Goal: Contribute content: Contribute content

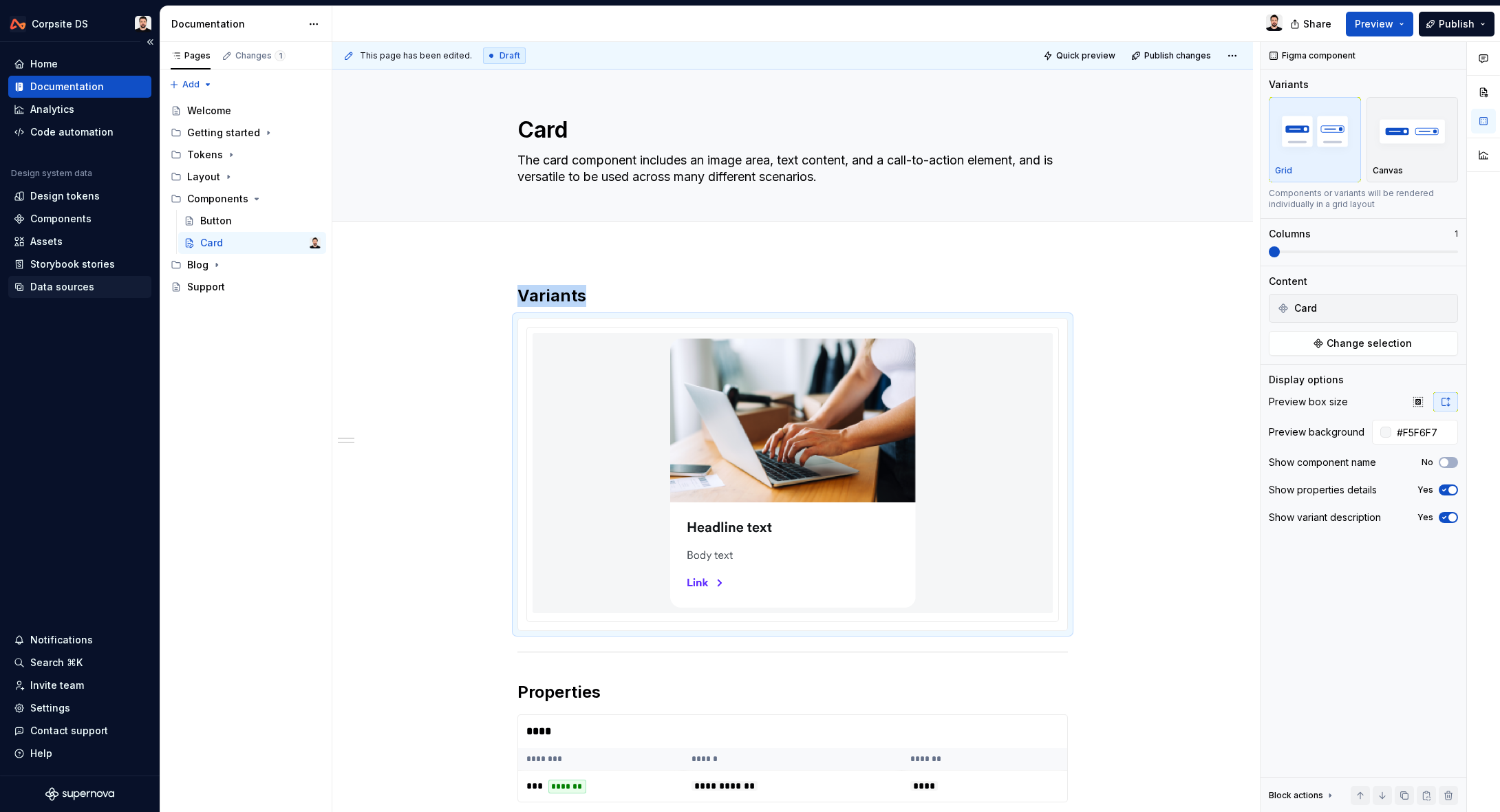
click at [56, 279] on div "Data sources" at bounding box center [80, 286] width 143 height 22
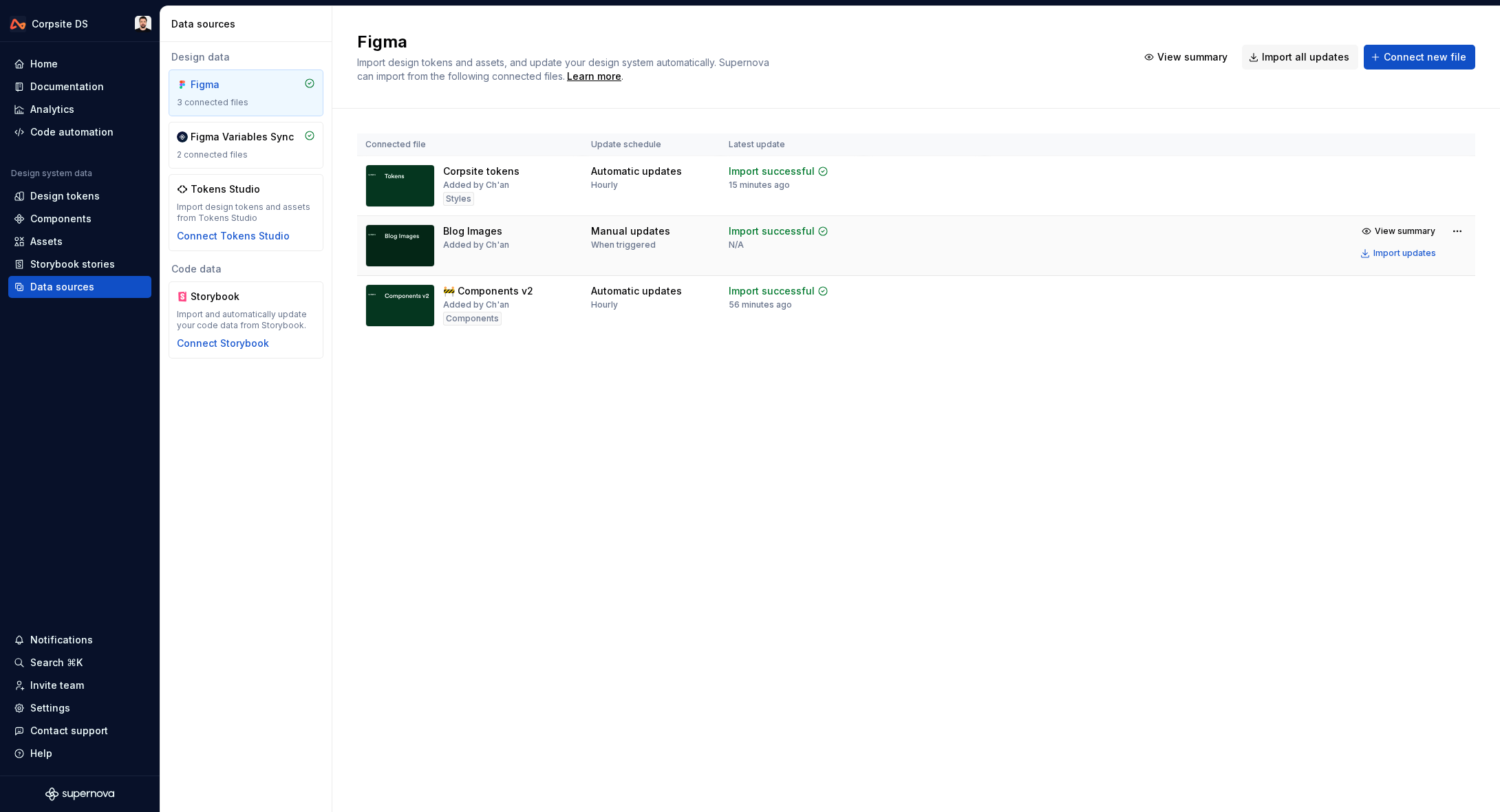
drag, startPoint x: 1392, startPoint y: 309, endPoint x: 1396, endPoint y: 272, distance: 37.2
click at [1392, 309] on div "Import updates" at bounding box center [1404, 313] width 62 height 11
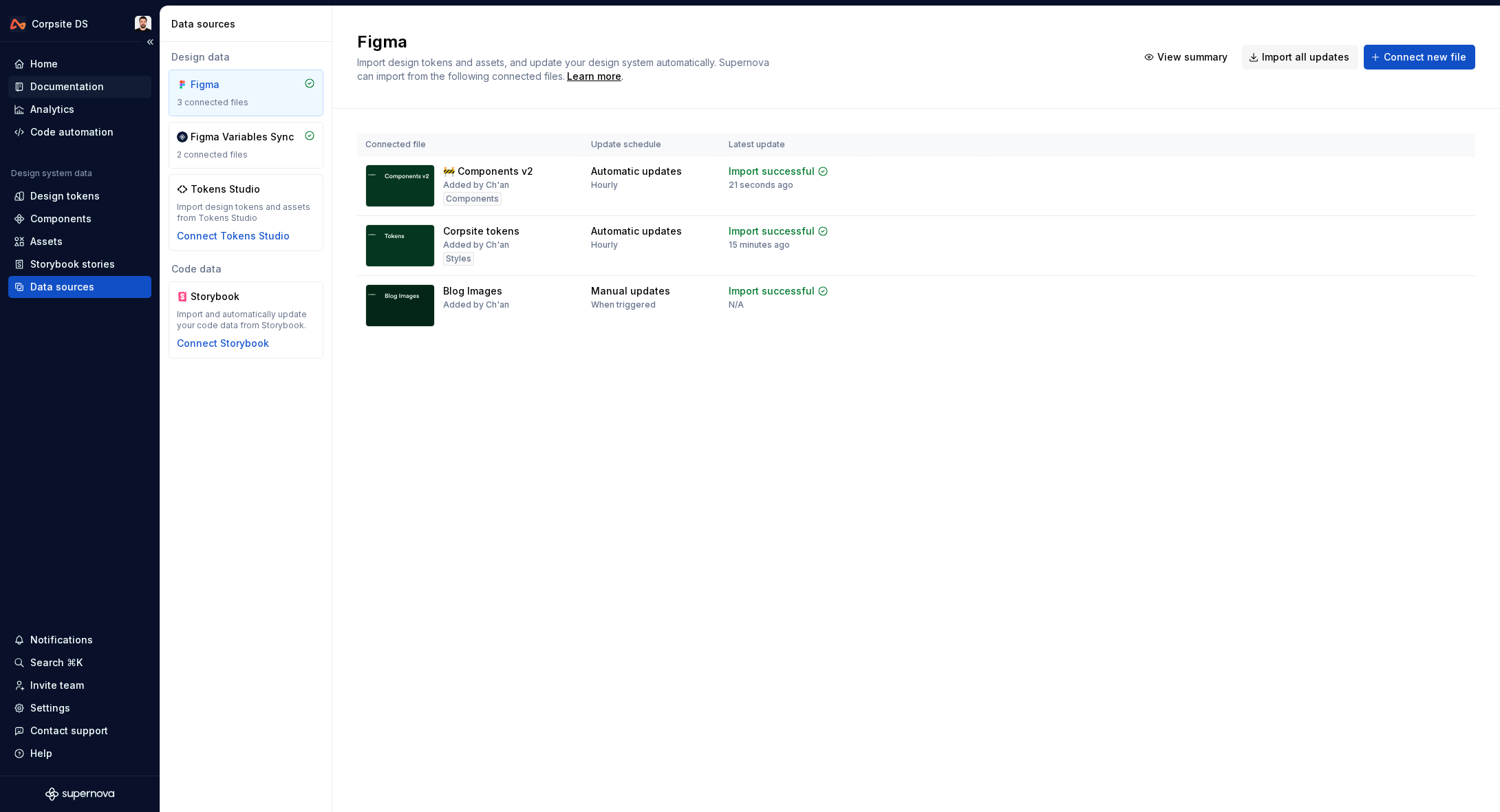
click at [75, 90] on div "Documentation" at bounding box center [67, 87] width 74 height 14
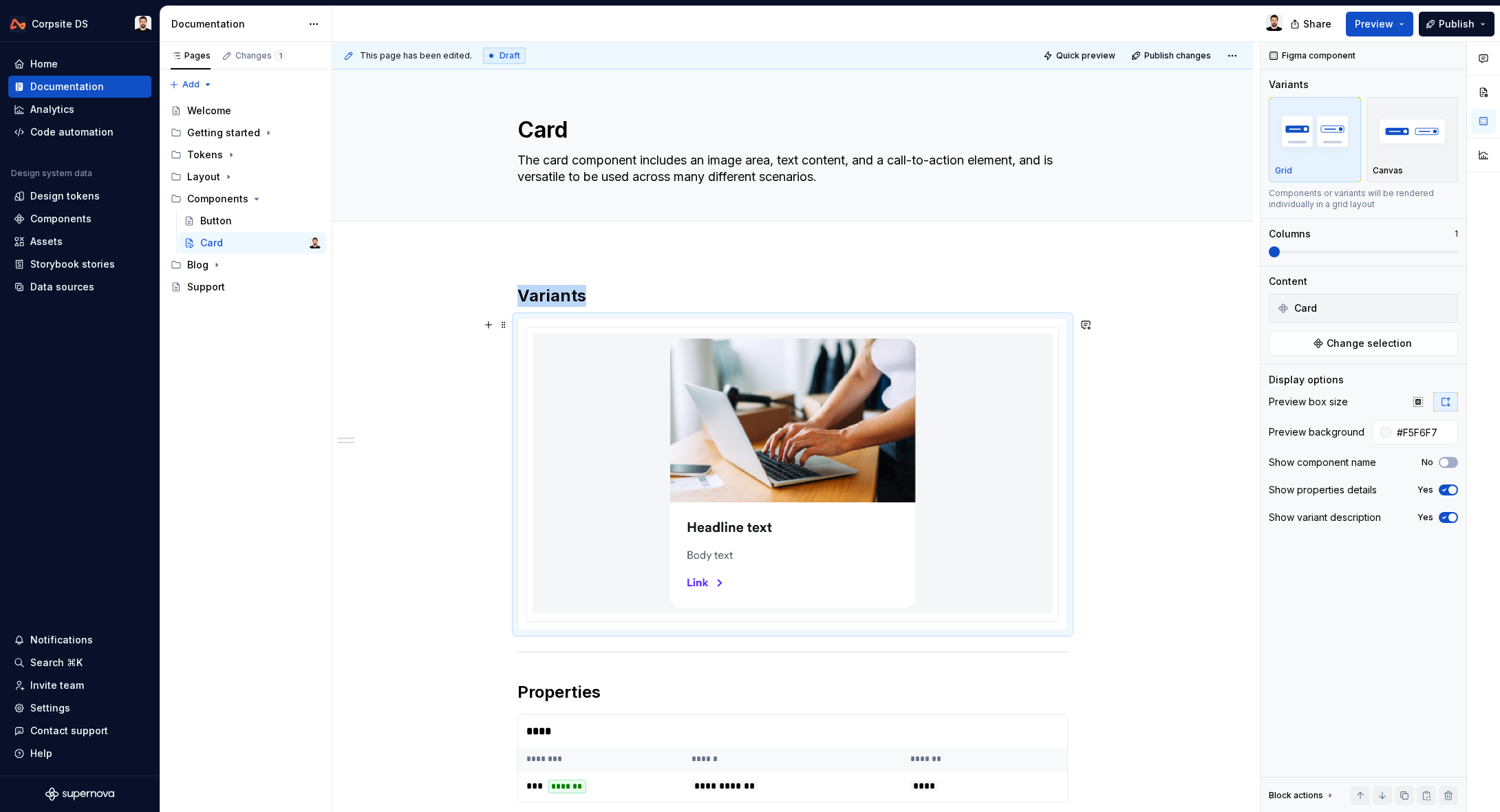
click at [871, 411] on img at bounding box center [793, 473] width 245 height 269
click at [811, 428] on img at bounding box center [793, 473] width 245 height 269
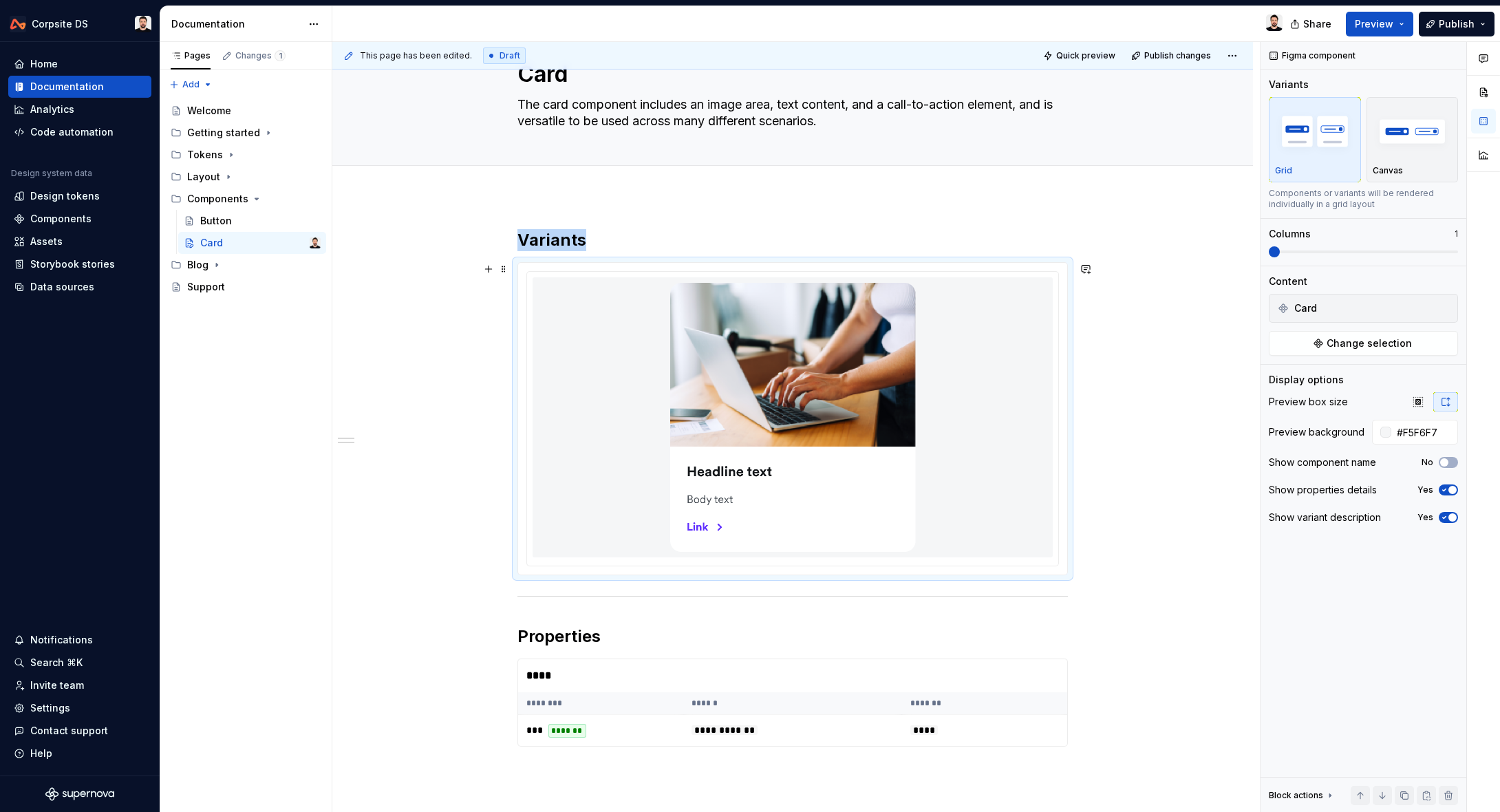
scroll to position [60, 0]
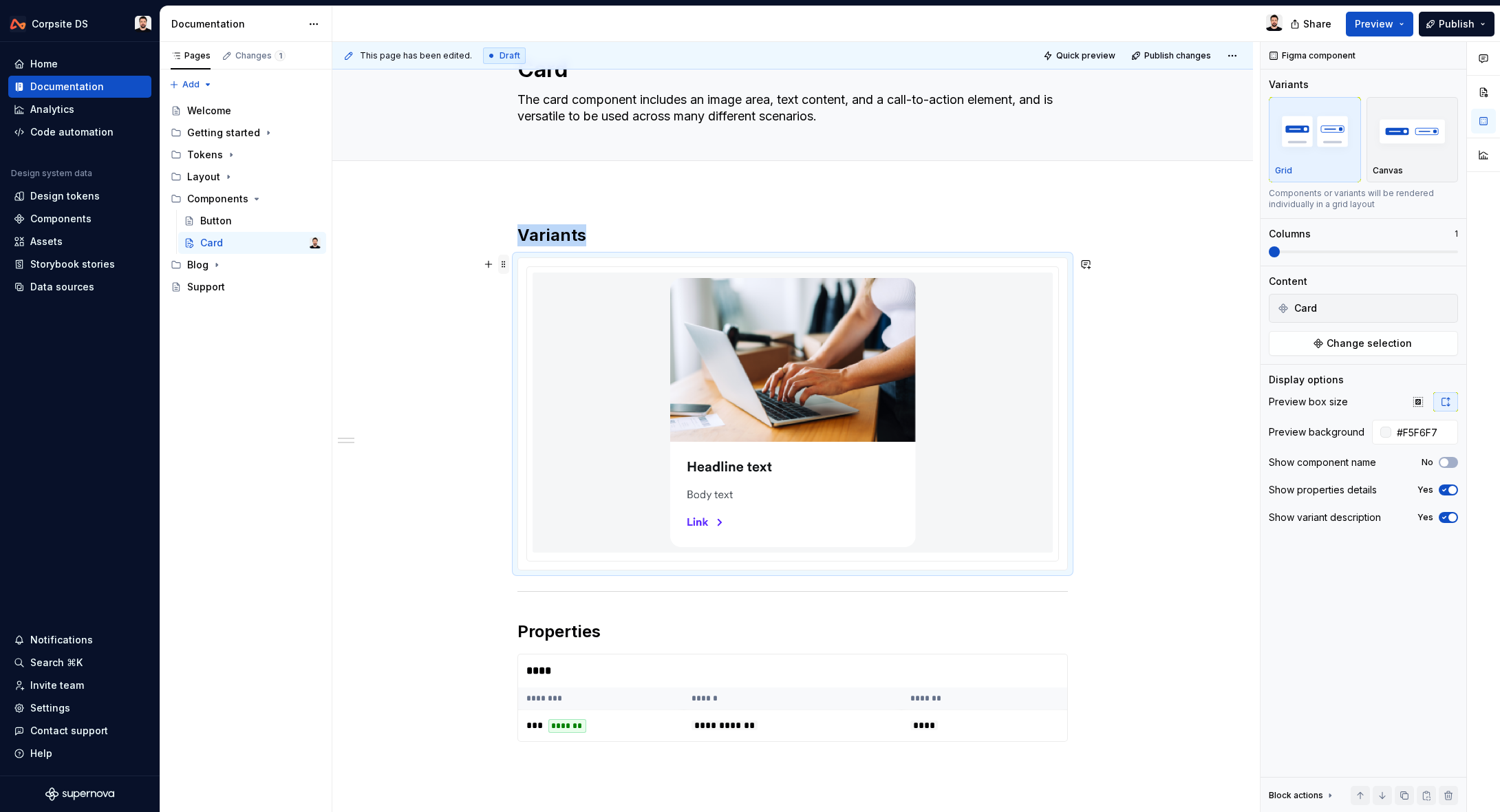
click at [509, 265] on span at bounding box center [504, 264] width 11 height 19
click at [1205, 344] on div "**********" at bounding box center [792, 611] width 921 height 844
click at [1030, 333] on div at bounding box center [792, 411] width 520 height 280
click at [1452, 57] on button "button" at bounding box center [1452, 55] width 19 height 19
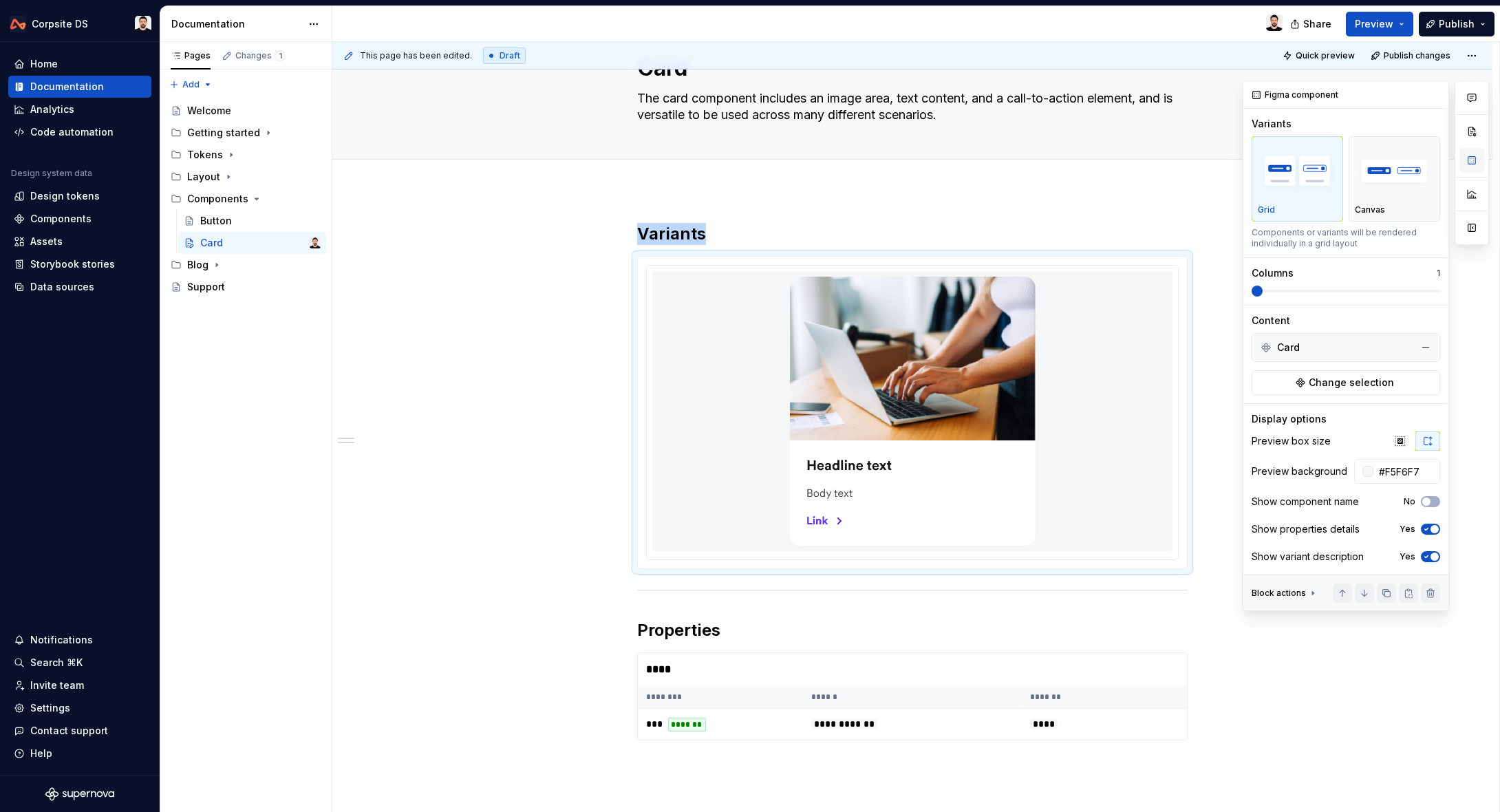
click at [1469, 162] on button "button" at bounding box center [1471, 160] width 25 height 25
click at [1470, 402] on div at bounding box center [1471, 346] width 34 height 530
click at [1475, 230] on button "button" at bounding box center [1471, 227] width 25 height 25
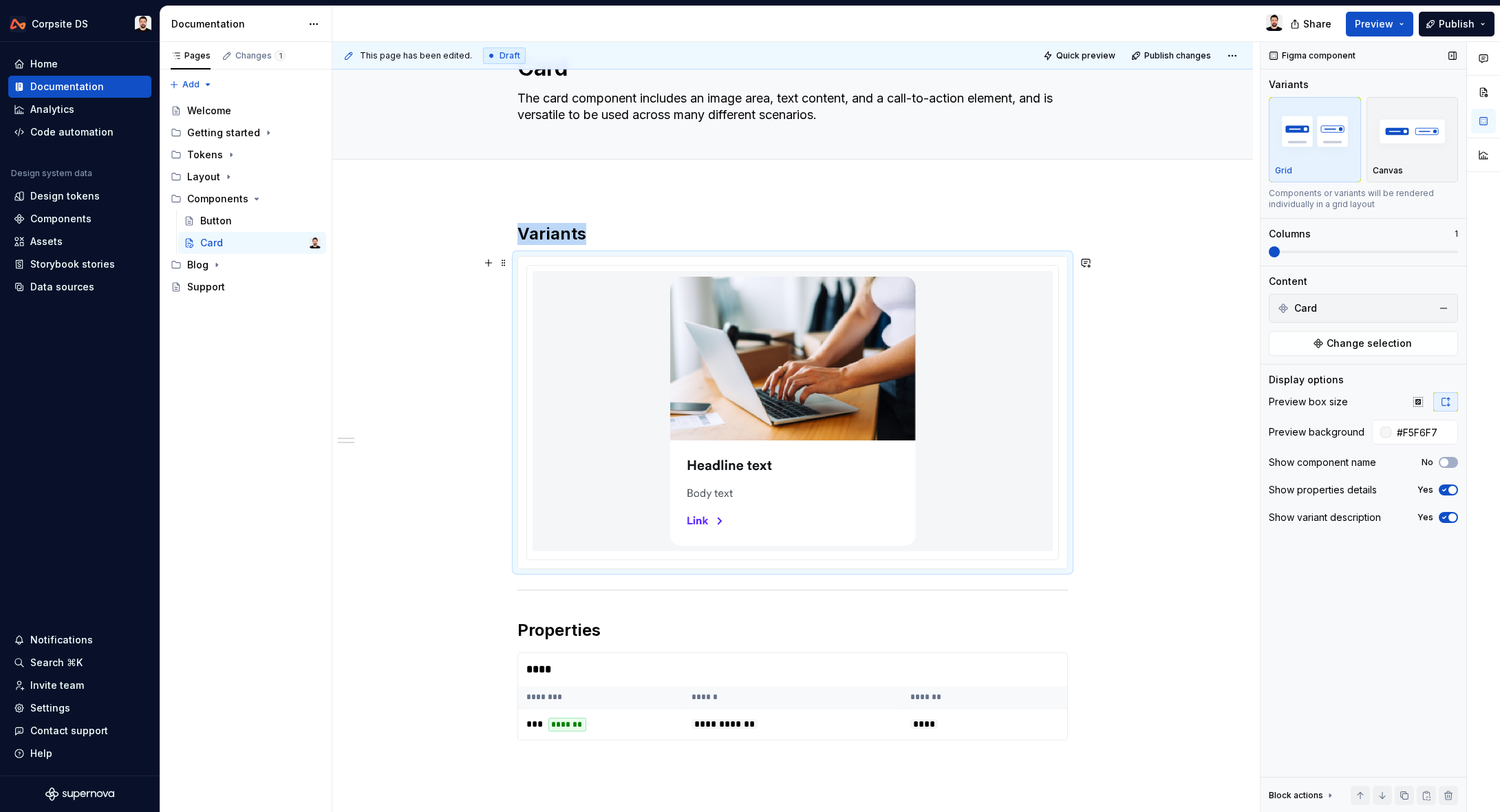
click at [804, 446] on img at bounding box center [793, 411] width 245 height 269
click at [1309, 342] on button "Change selection" at bounding box center [1363, 343] width 189 height 25
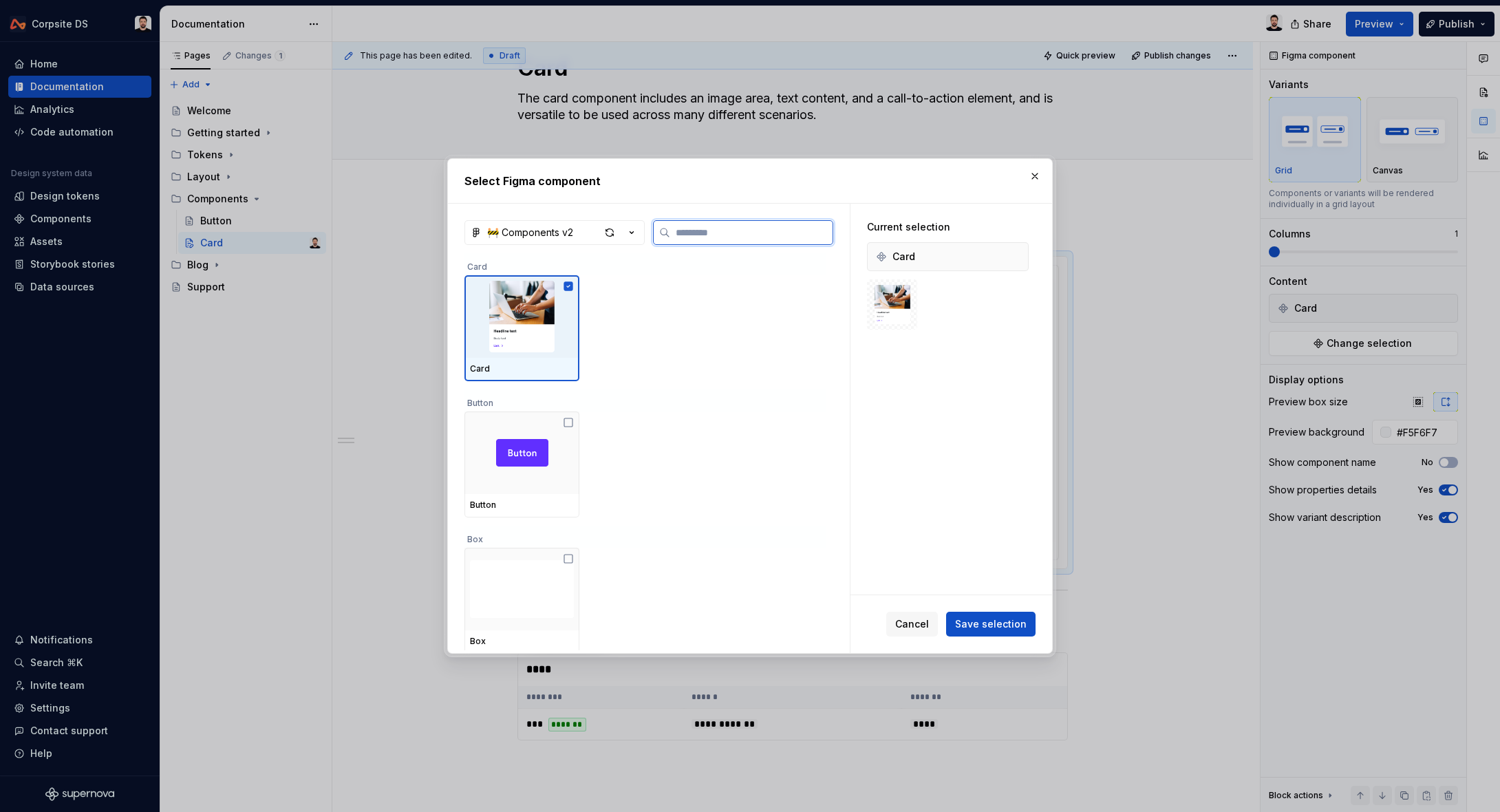
click at [541, 346] on img at bounding box center [522, 316] width 104 height 72
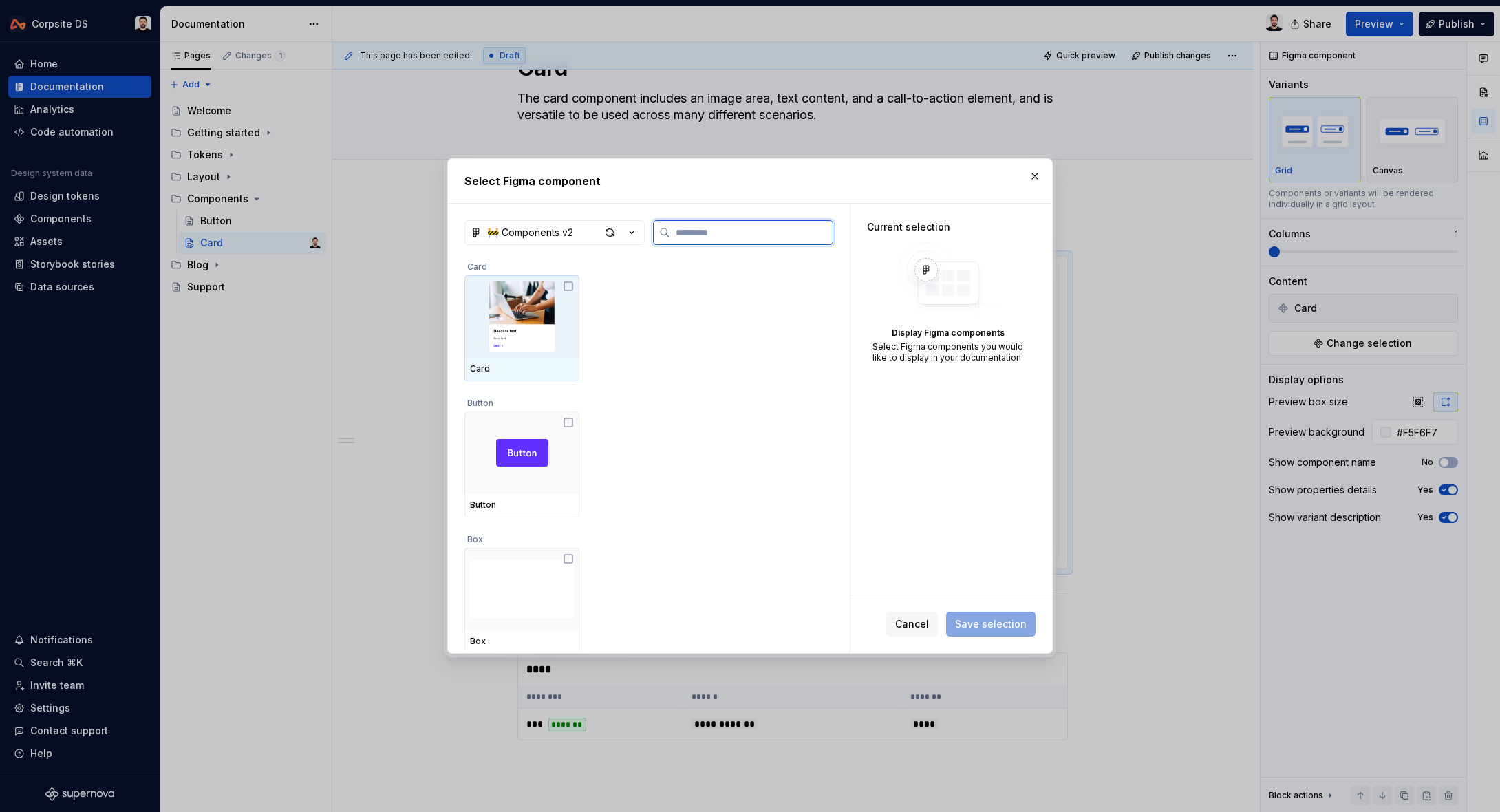
click at [541, 346] on img at bounding box center [522, 316] width 104 height 72
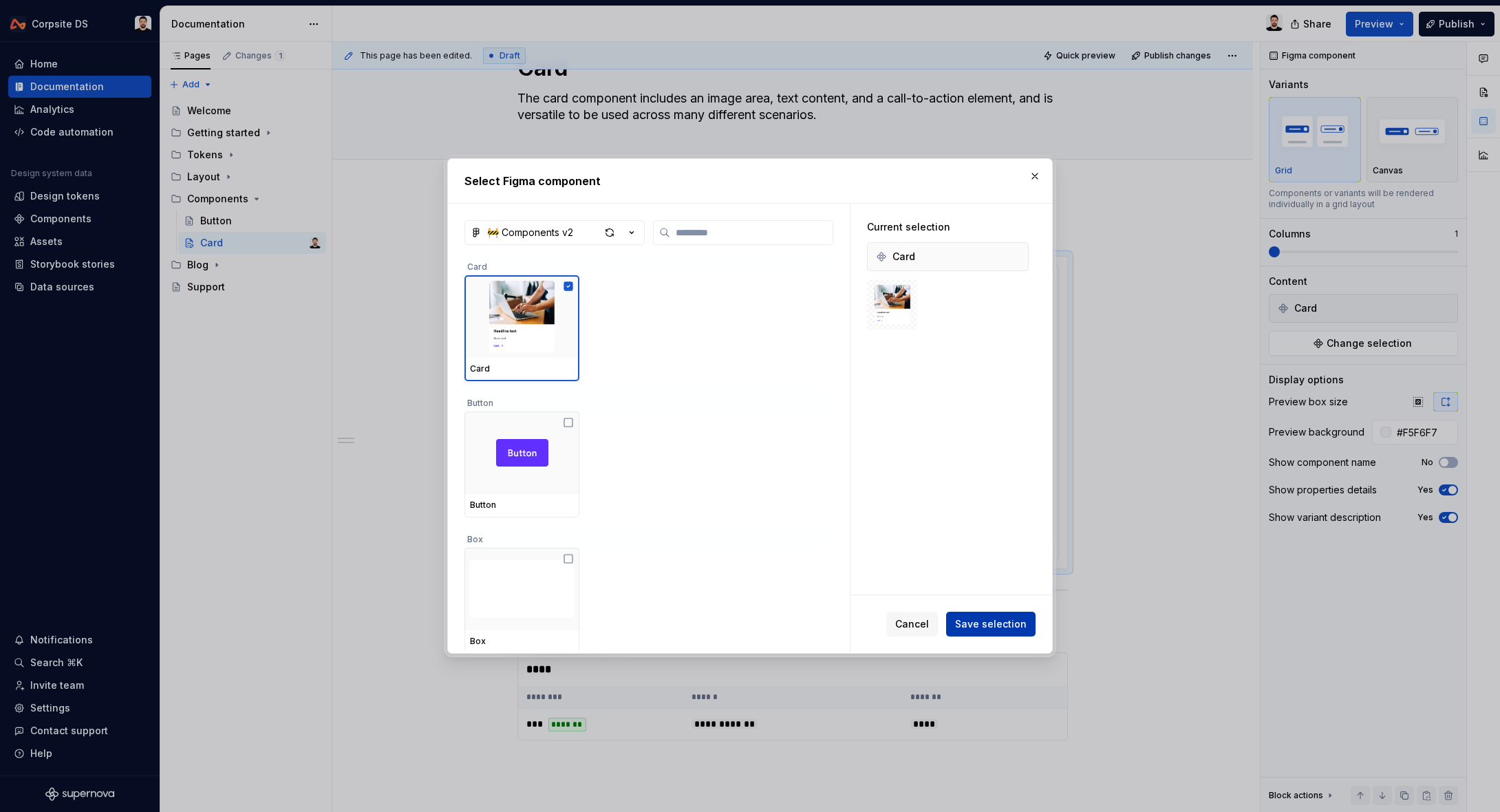
click at [993, 617] on span "Save selection" at bounding box center [991, 624] width 72 height 14
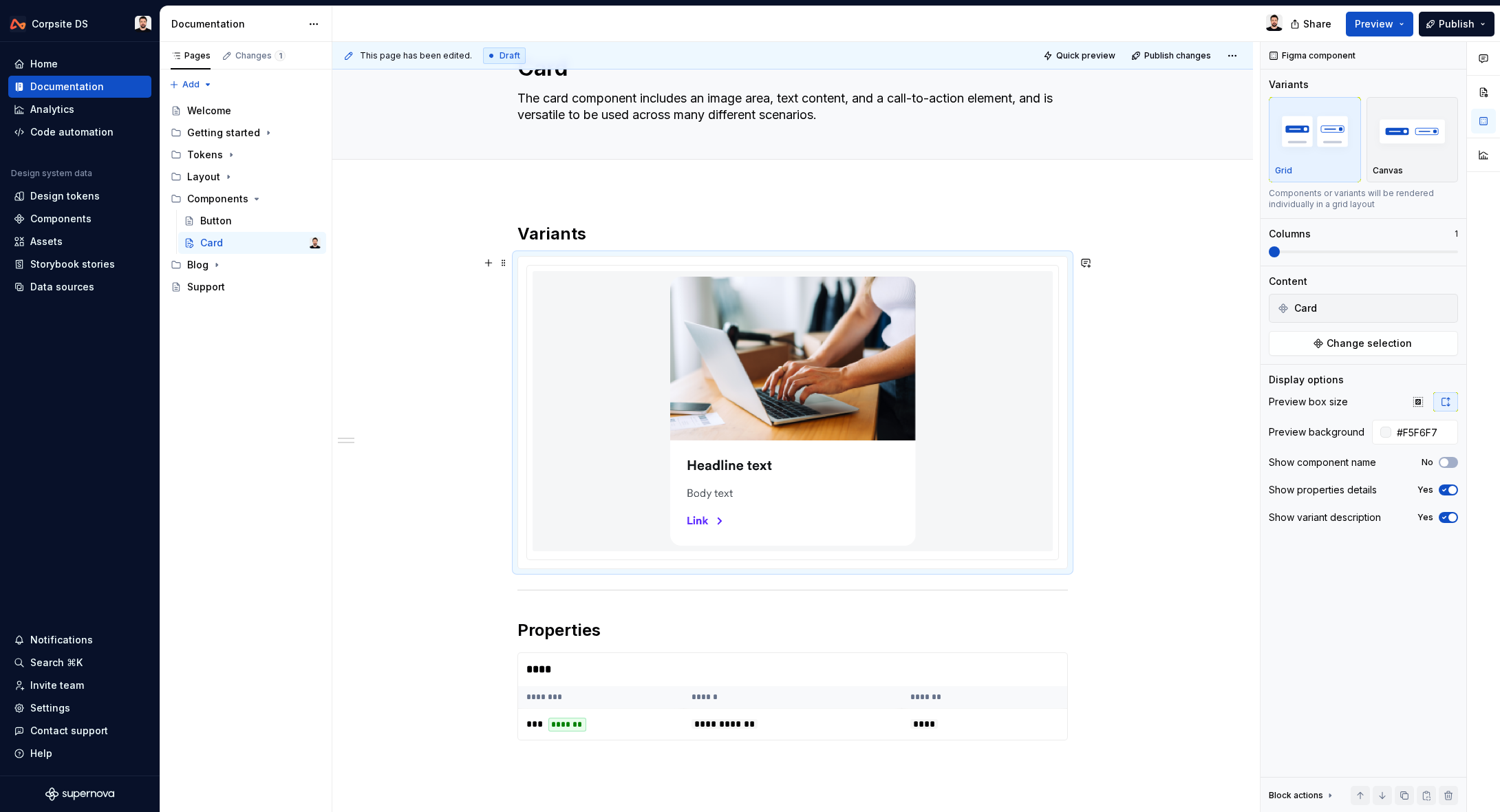
type textarea "*"
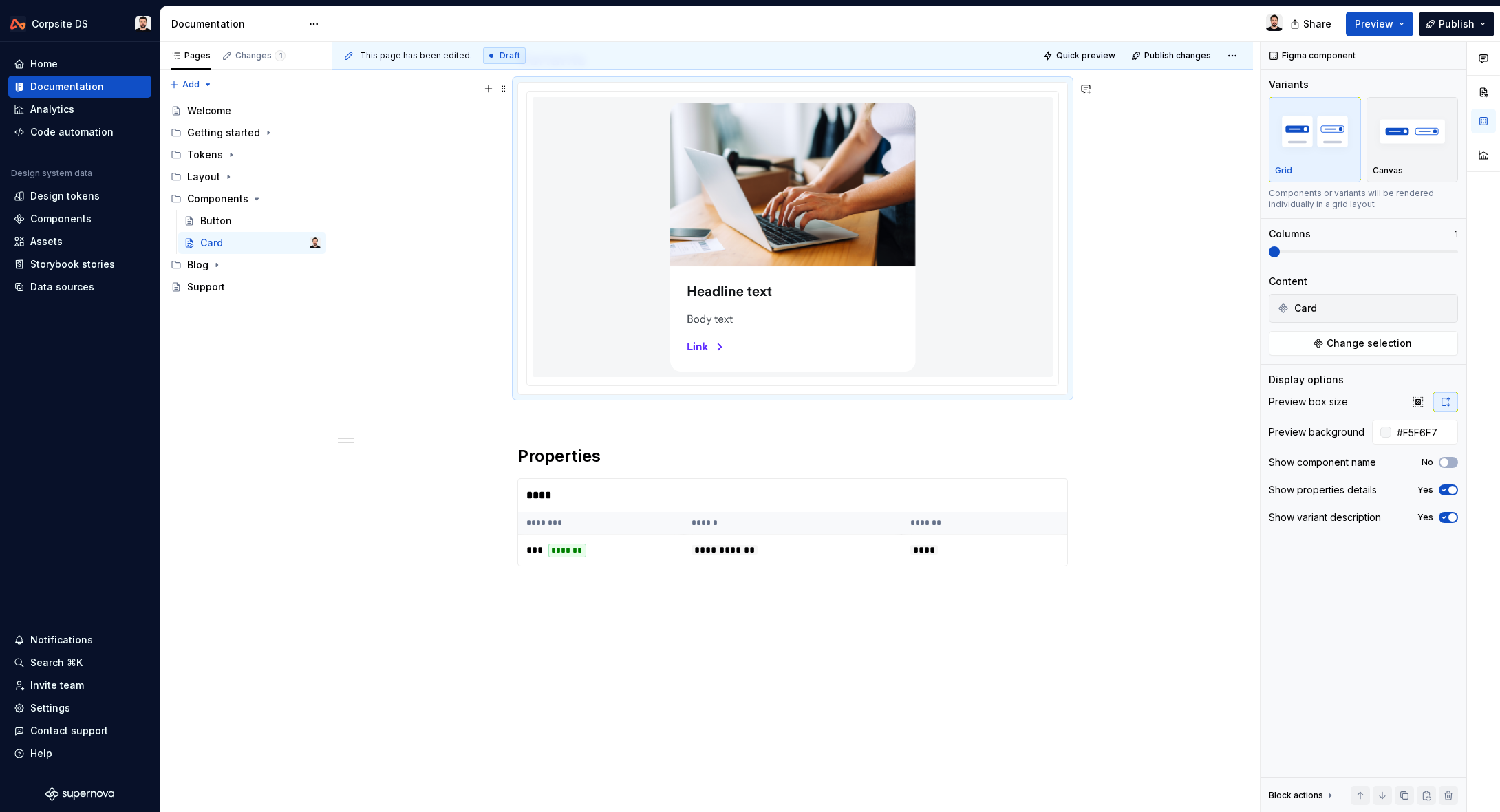
scroll to position [282, 0]
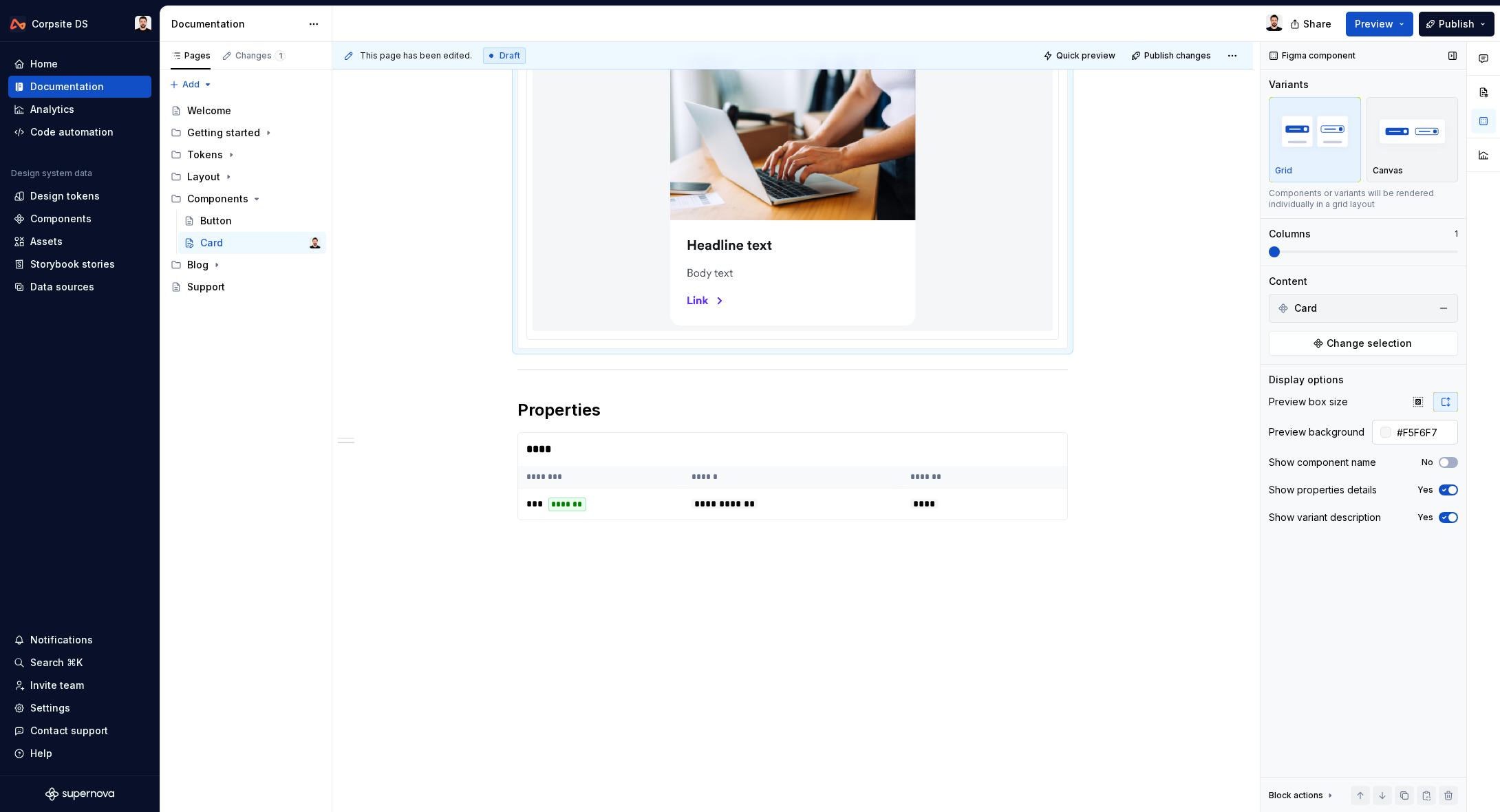
click at [1415, 431] on input "#F5F6F7" at bounding box center [1424, 431] width 67 height 25
click at [1407, 437] on input "#F5F6F7" at bounding box center [1424, 431] width 67 height 25
type input "#F5F6F7"
click at [1129, 404] on div "**********" at bounding box center [792, 391] width 921 height 844
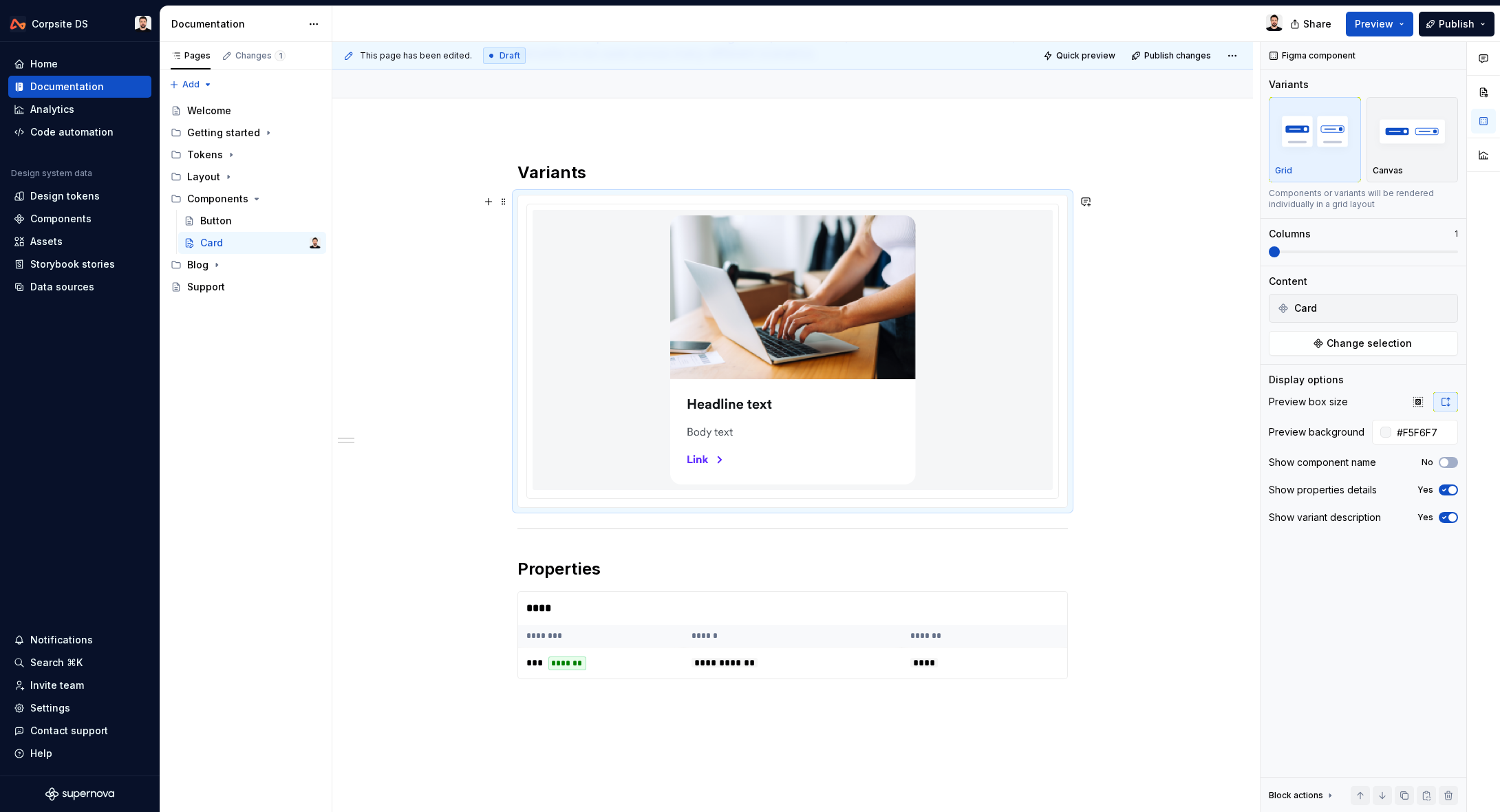
scroll to position [0, 0]
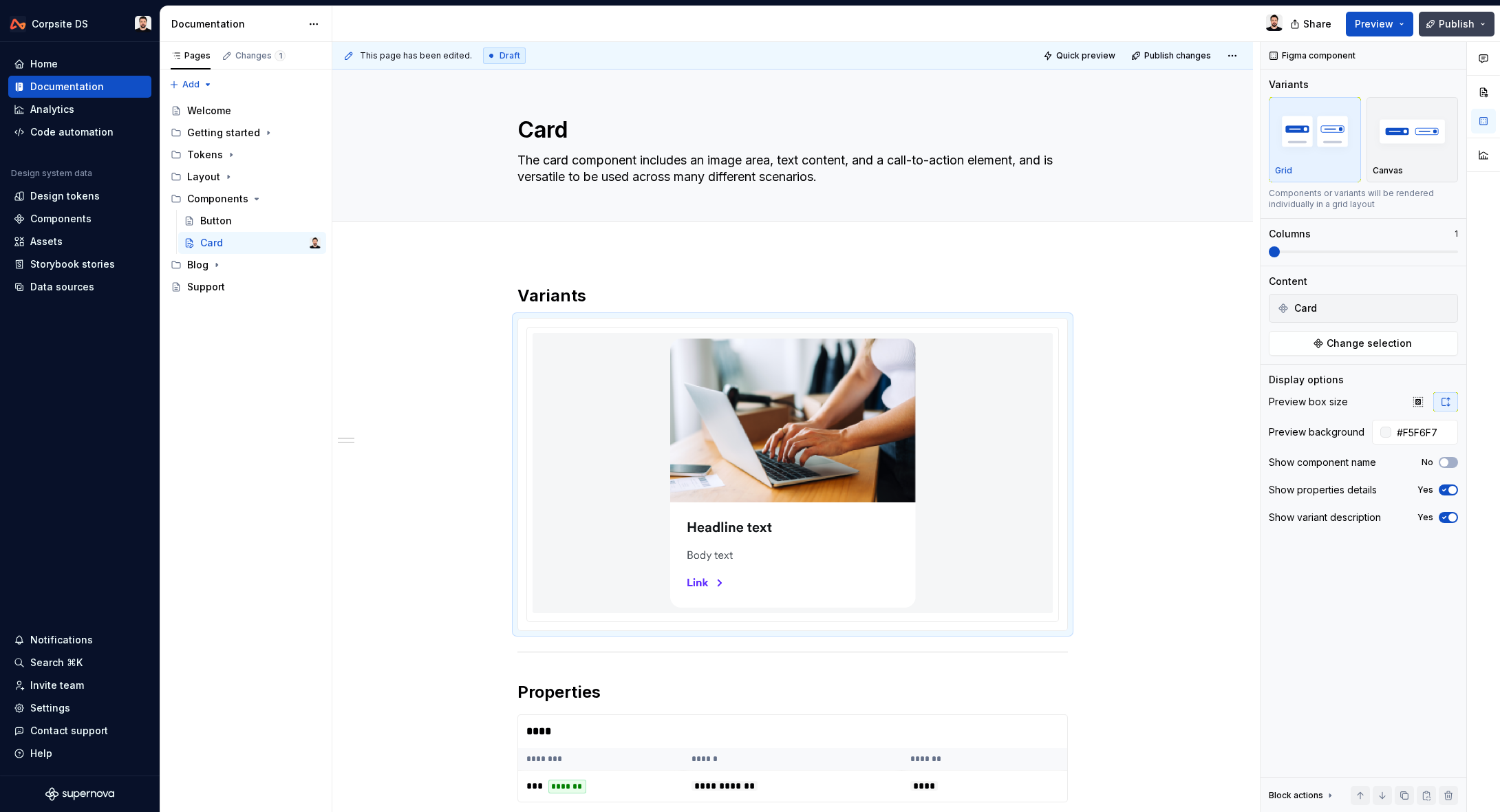
click at [1440, 20] on span "Publish" at bounding box center [1456, 25] width 36 height 14
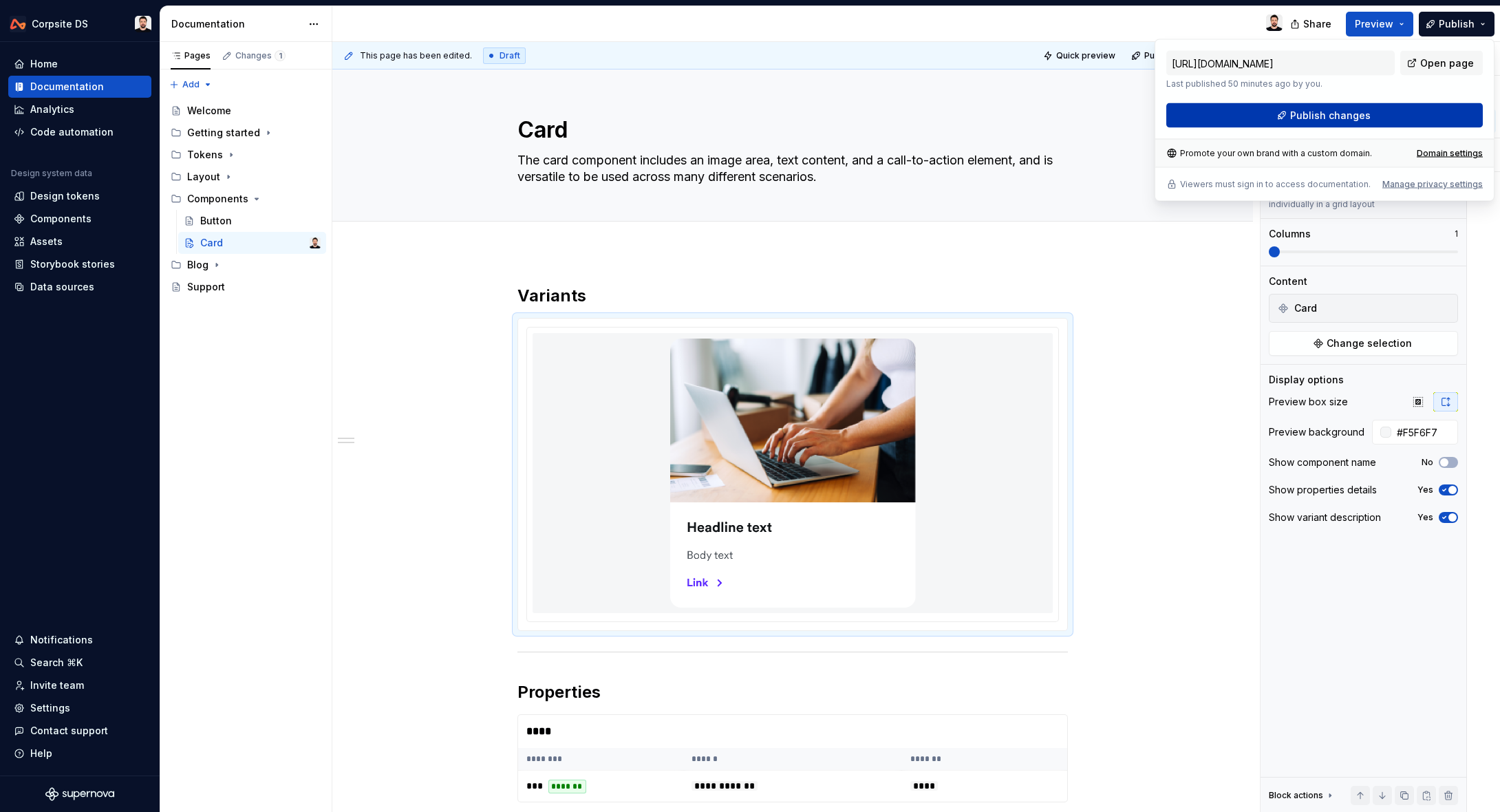
click at [1274, 121] on button "Publish changes" at bounding box center [1324, 115] width 316 height 25
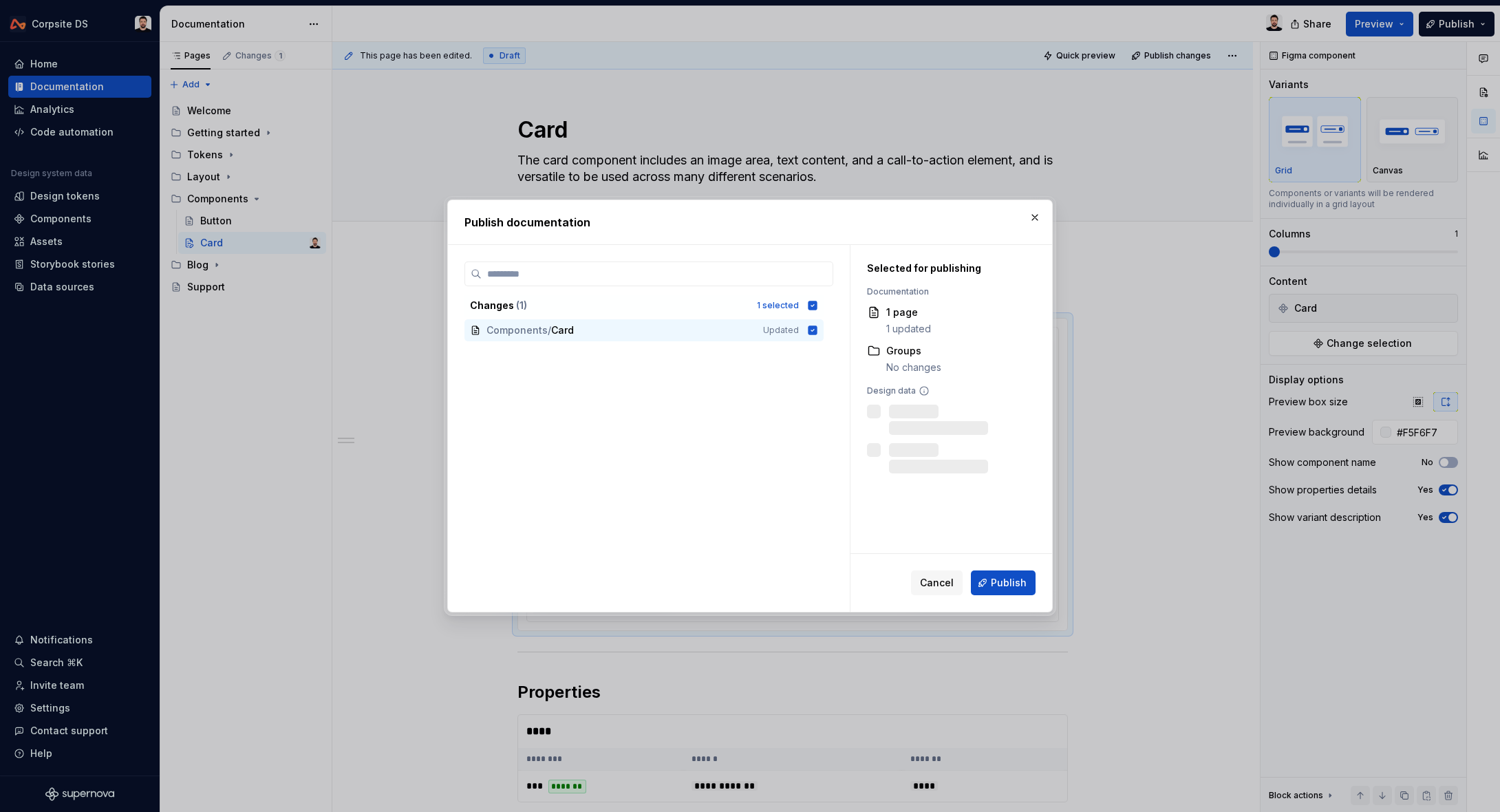
drag, startPoint x: 1012, startPoint y: 587, endPoint x: 1189, endPoint y: 324, distance: 317.0
click at [1012, 587] on span "Publish" at bounding box center [1008, 583] width 36 height 14
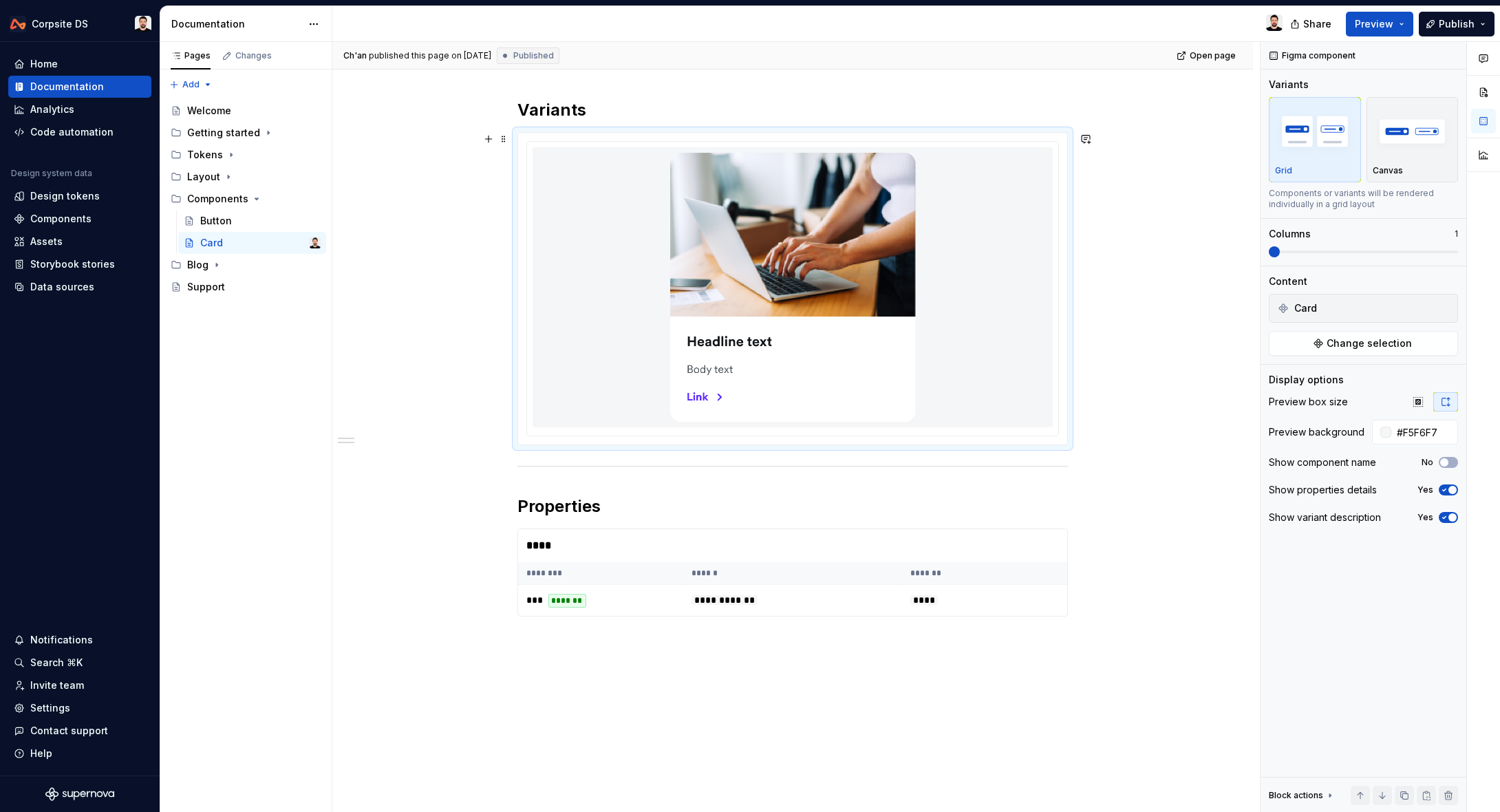
scroll to position [185, 0]
click at [772, 568] on th "******" at bounding box center [792, 574] width 218 height 22
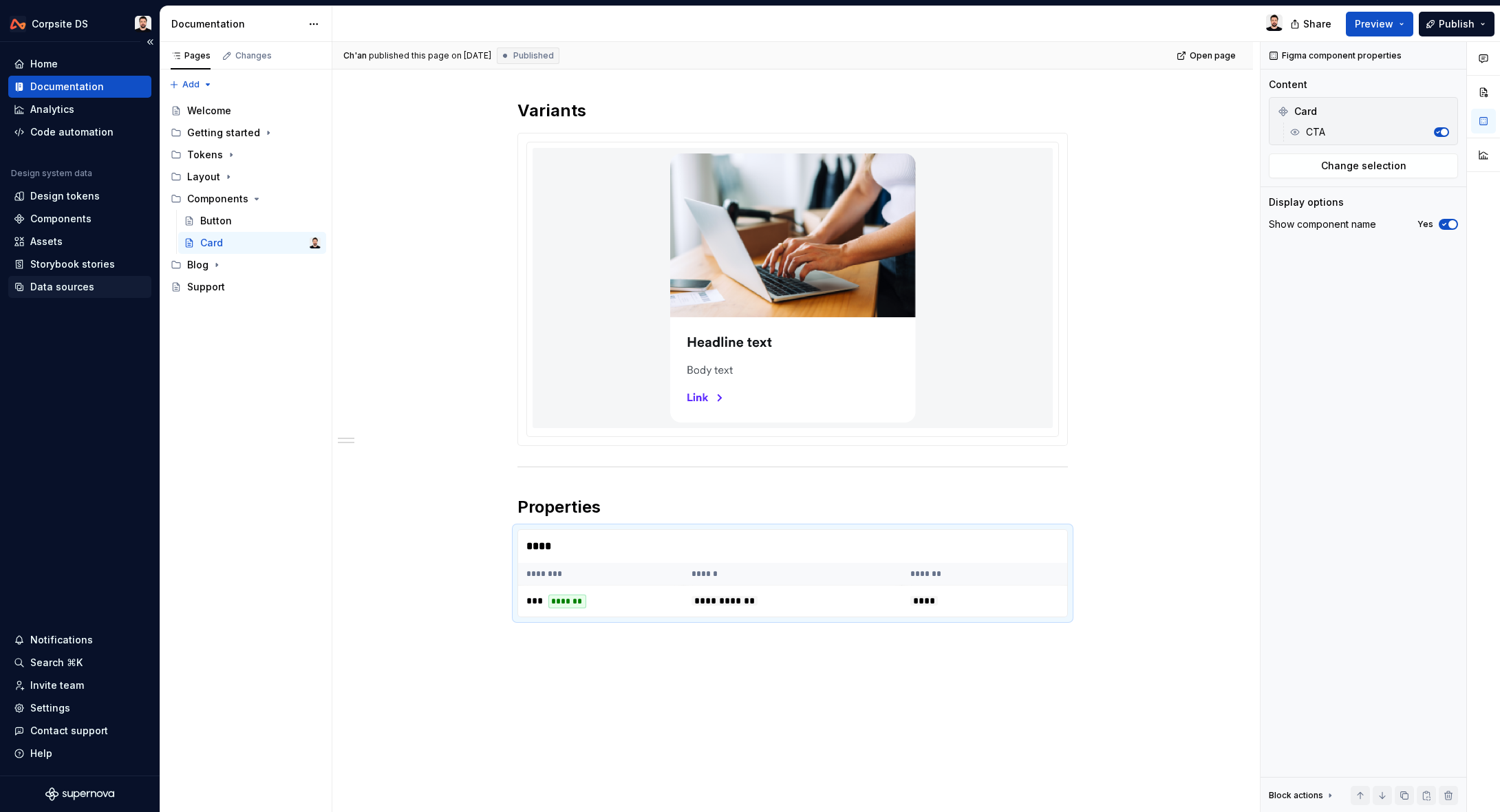
click at [55, 284] on div "Data sources" at bounding box center [62, 287] width 64 height 14
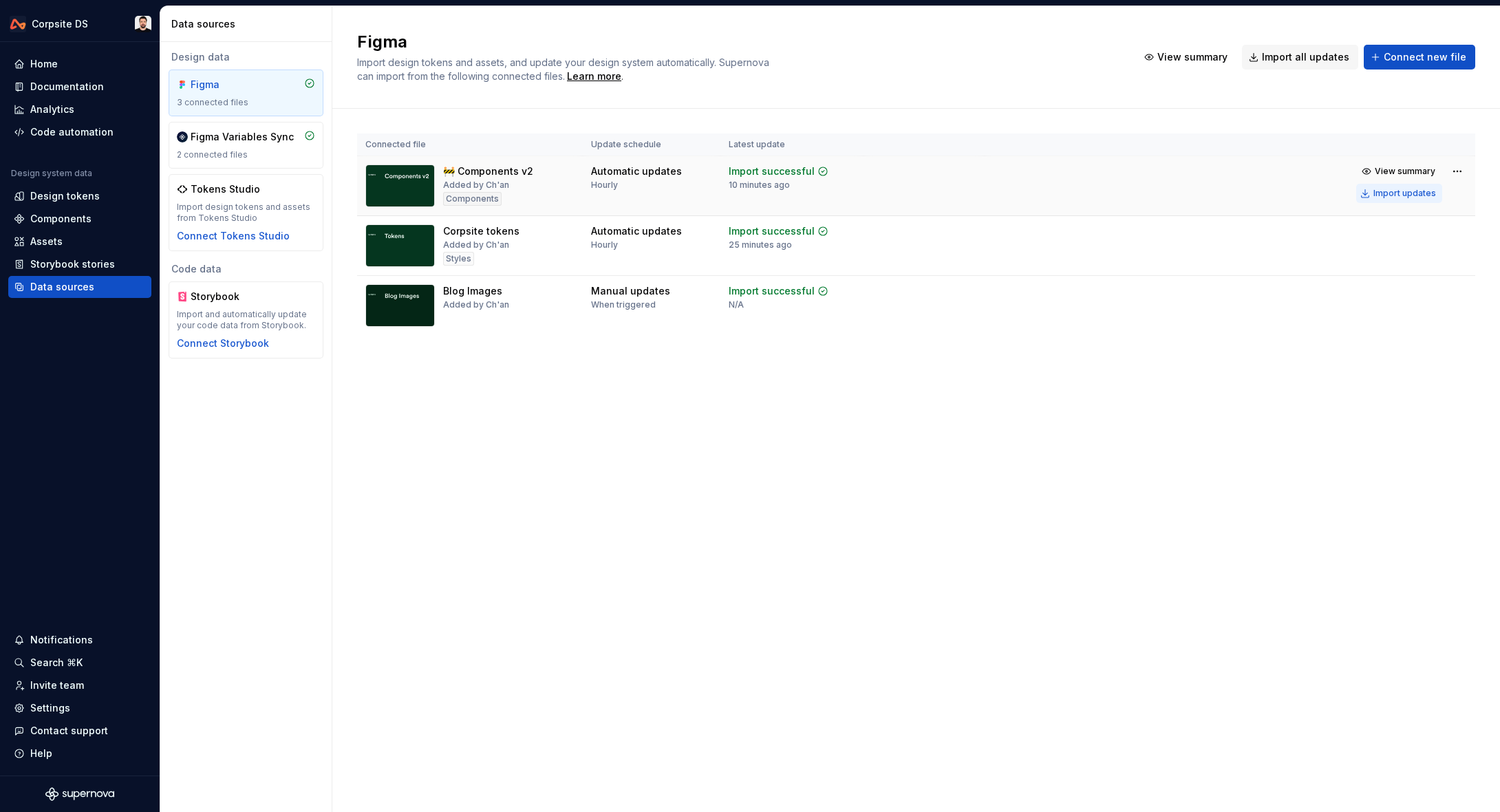
click at [1379, 189] on div "Import updates" at bounding box center [1404, 194] width 62 height 11
click at [410, 34] on h2 "Figma" at bounding box center [738, 41] width 764 height 22
click at [1475, 15] on div "Figma Import design tokens and assets, and update your design system automatica…" at bounding box center [916, 57] width 1168 height 102
click at [92, 86] on div "Documentation" at bounding box center [67, 87] width 74 height 14
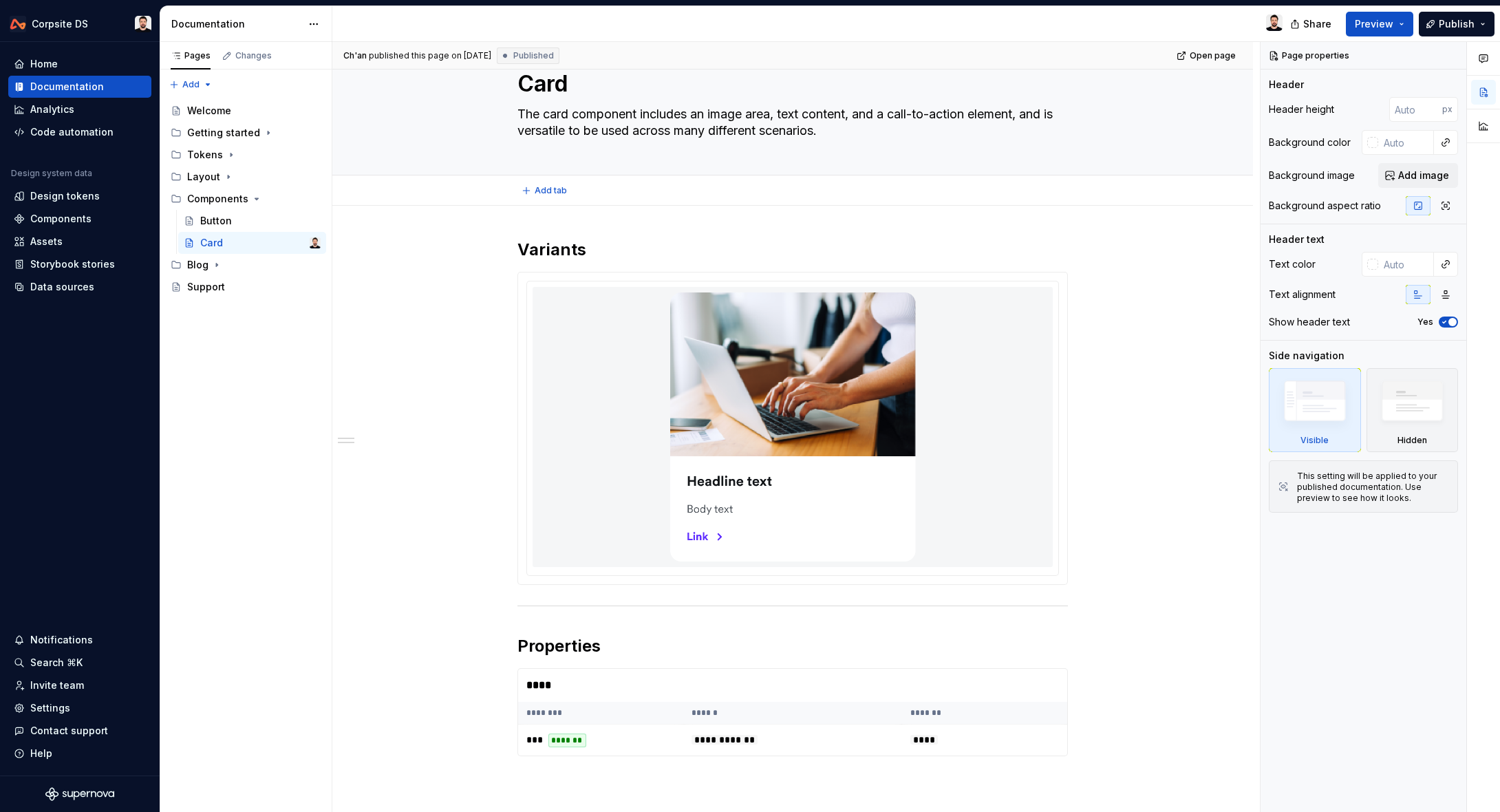
scroll to position [44, 0]
type textarea "*"
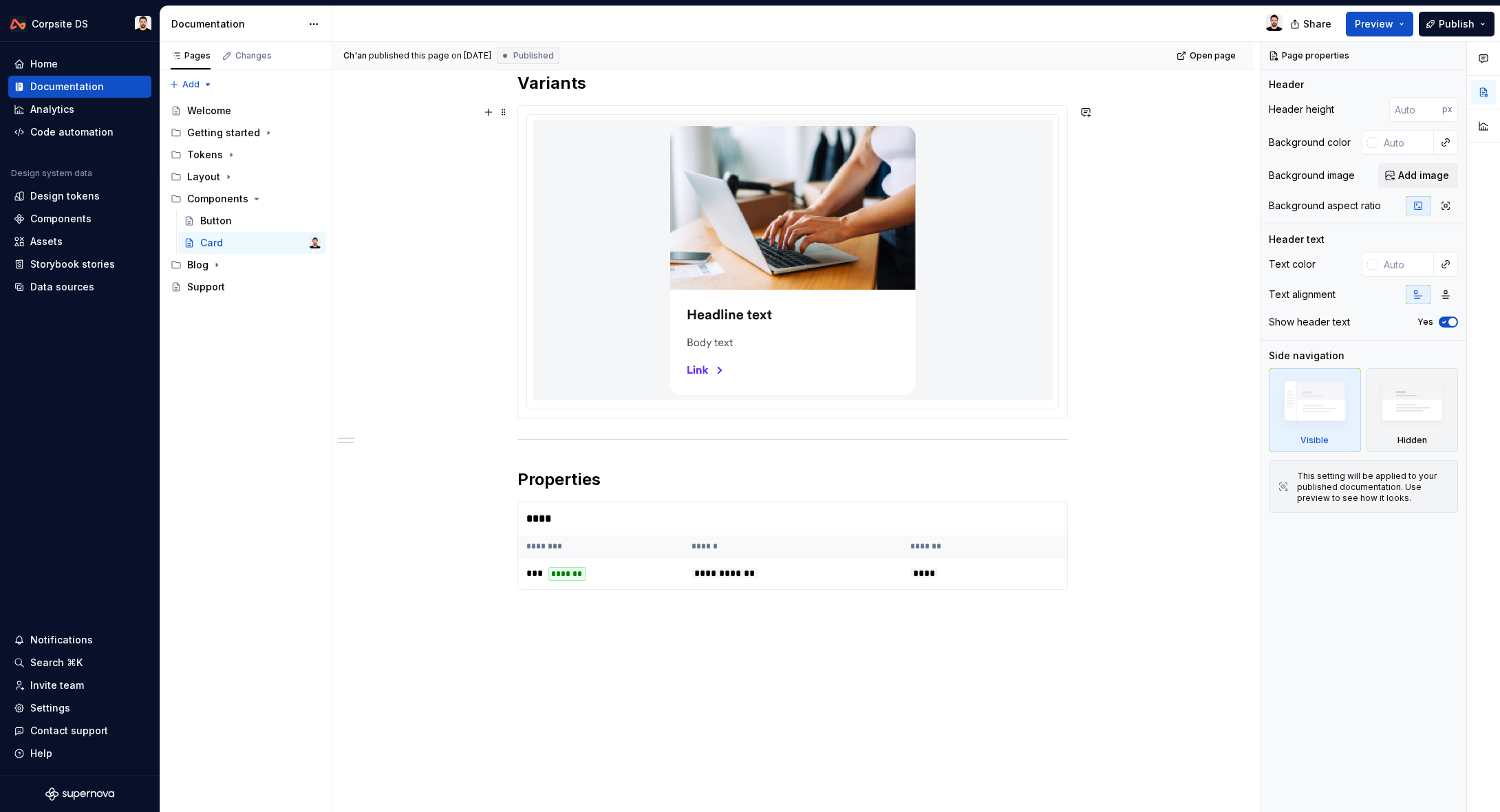
scroll to position [210, 0]
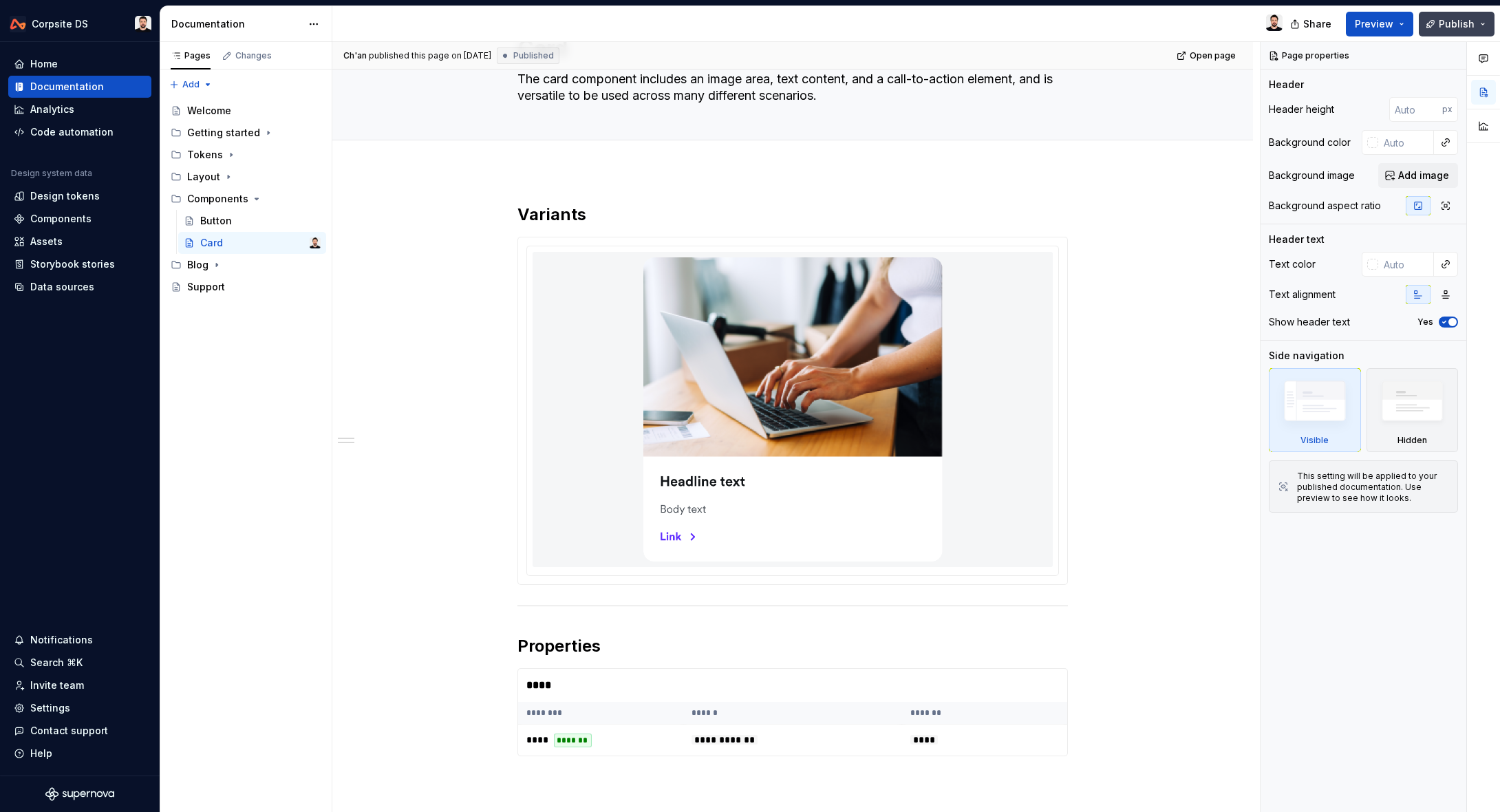
scroll to position [76, 0]
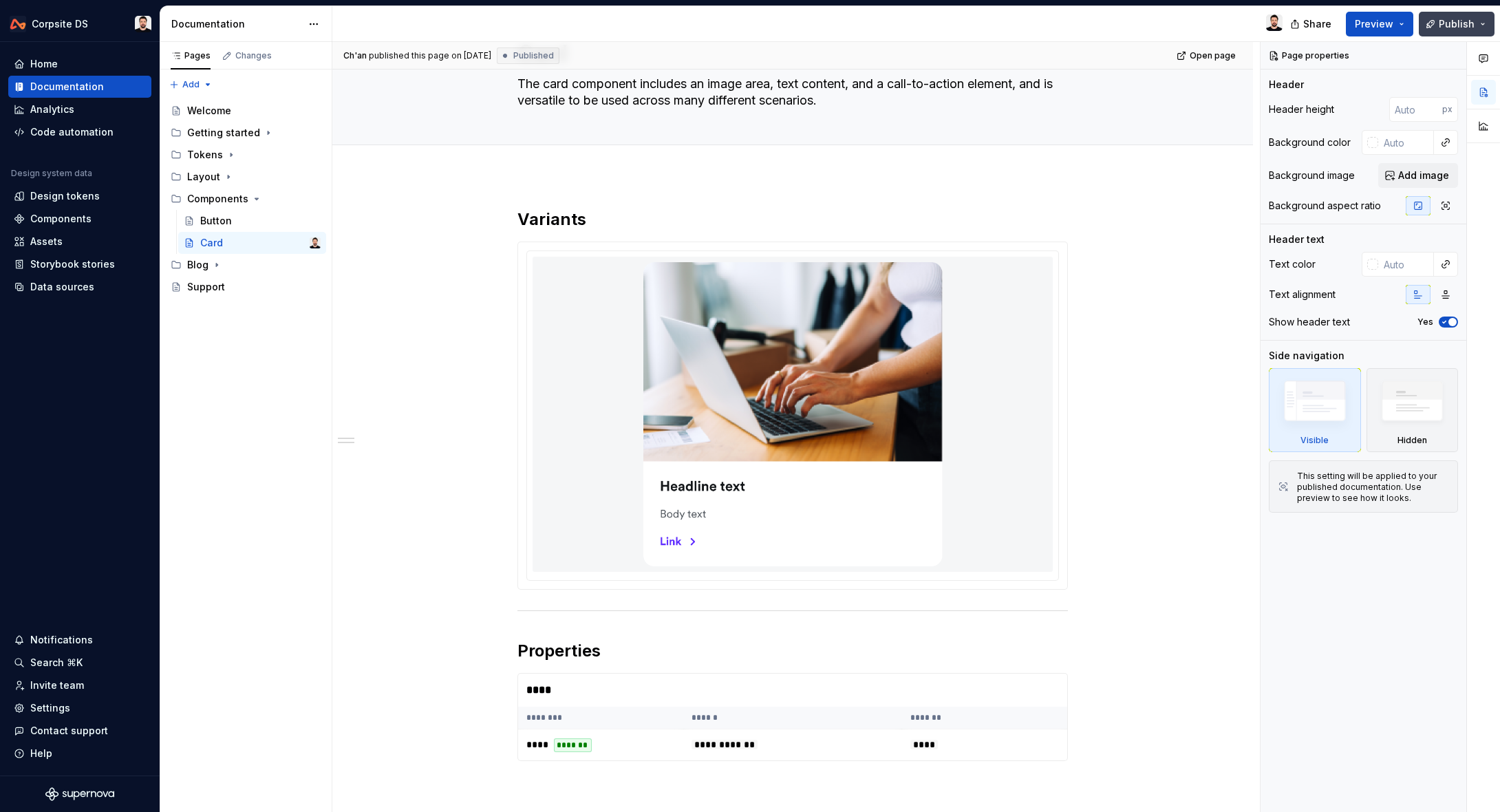
click at [1439, 25] on button "Publish" at bounding box center [1457, 24] width 76 height 25
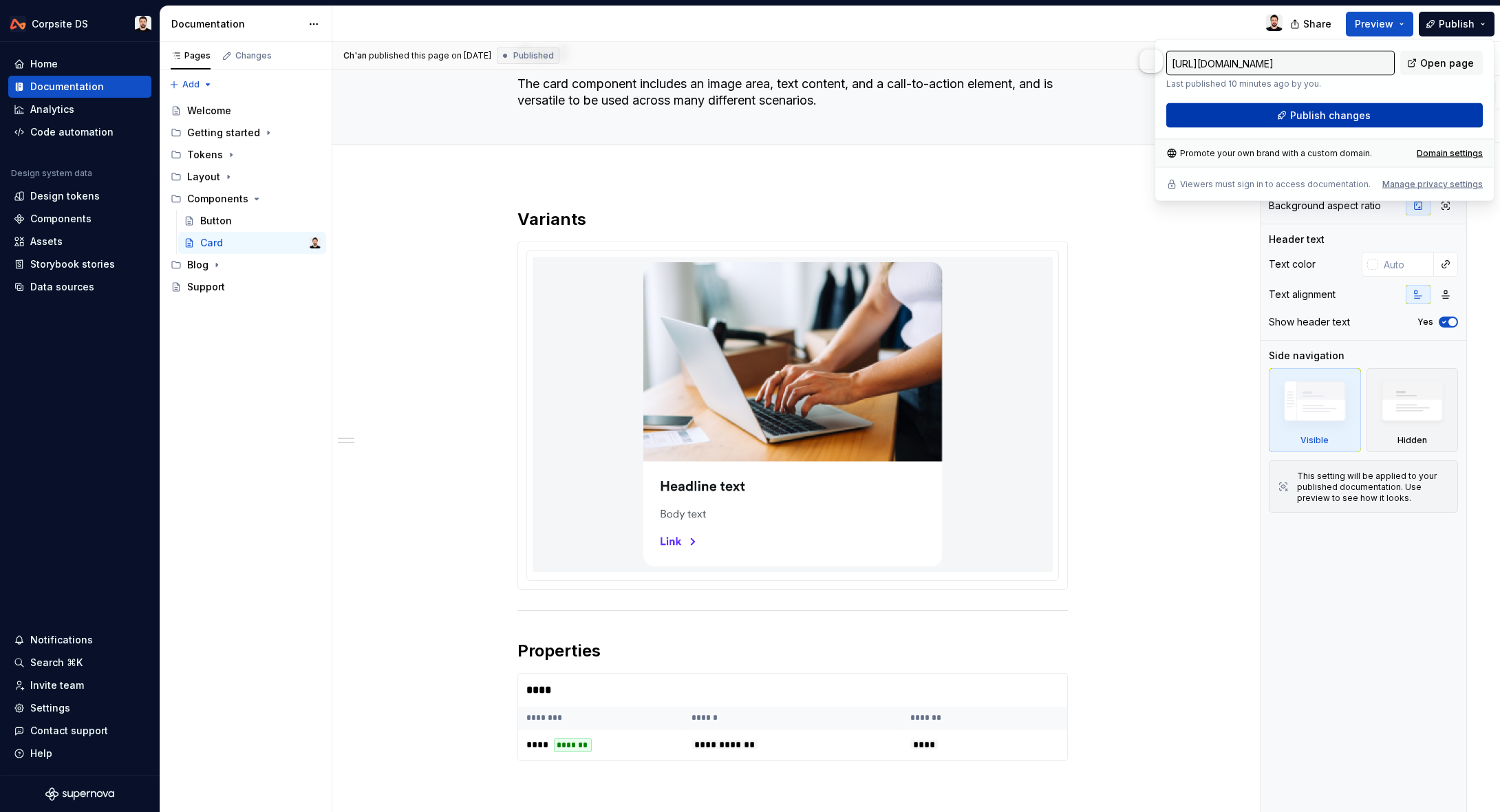
drag, startPoint x: 1308, startPoint y: 117, endPoint x: 1315, endPoint y: 113, distance: 8.1
click at [1315, 113] on span "Publish changes" at bounding box center [1330, 116] width 81 height 14
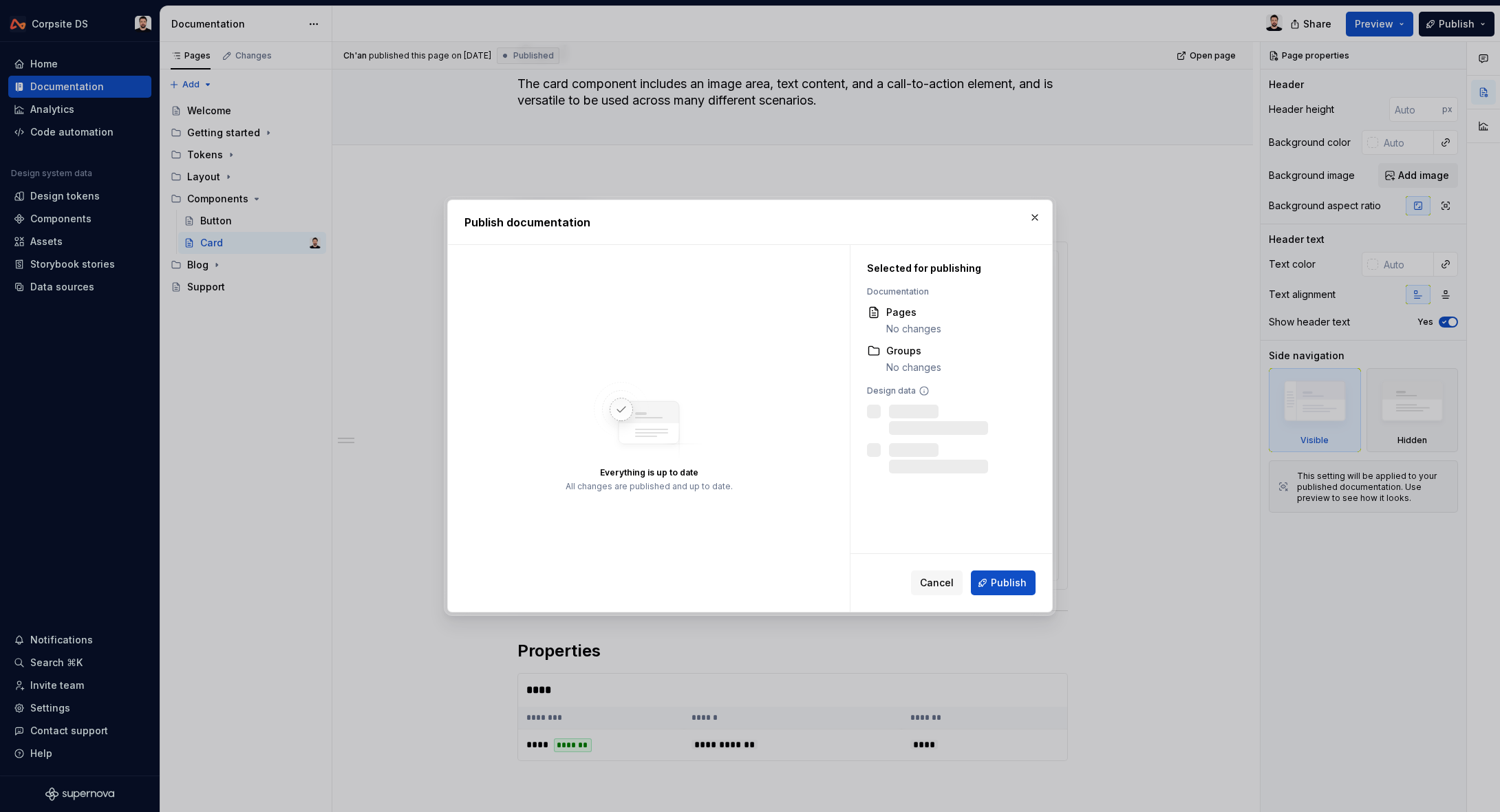
click at [998, 567] on div "Cancel Publish" at bounding box center [951, 583] width 201 height 57
click at [996, 576] on span "Publish" at bounding box center [1008, 583] width 36 height 14
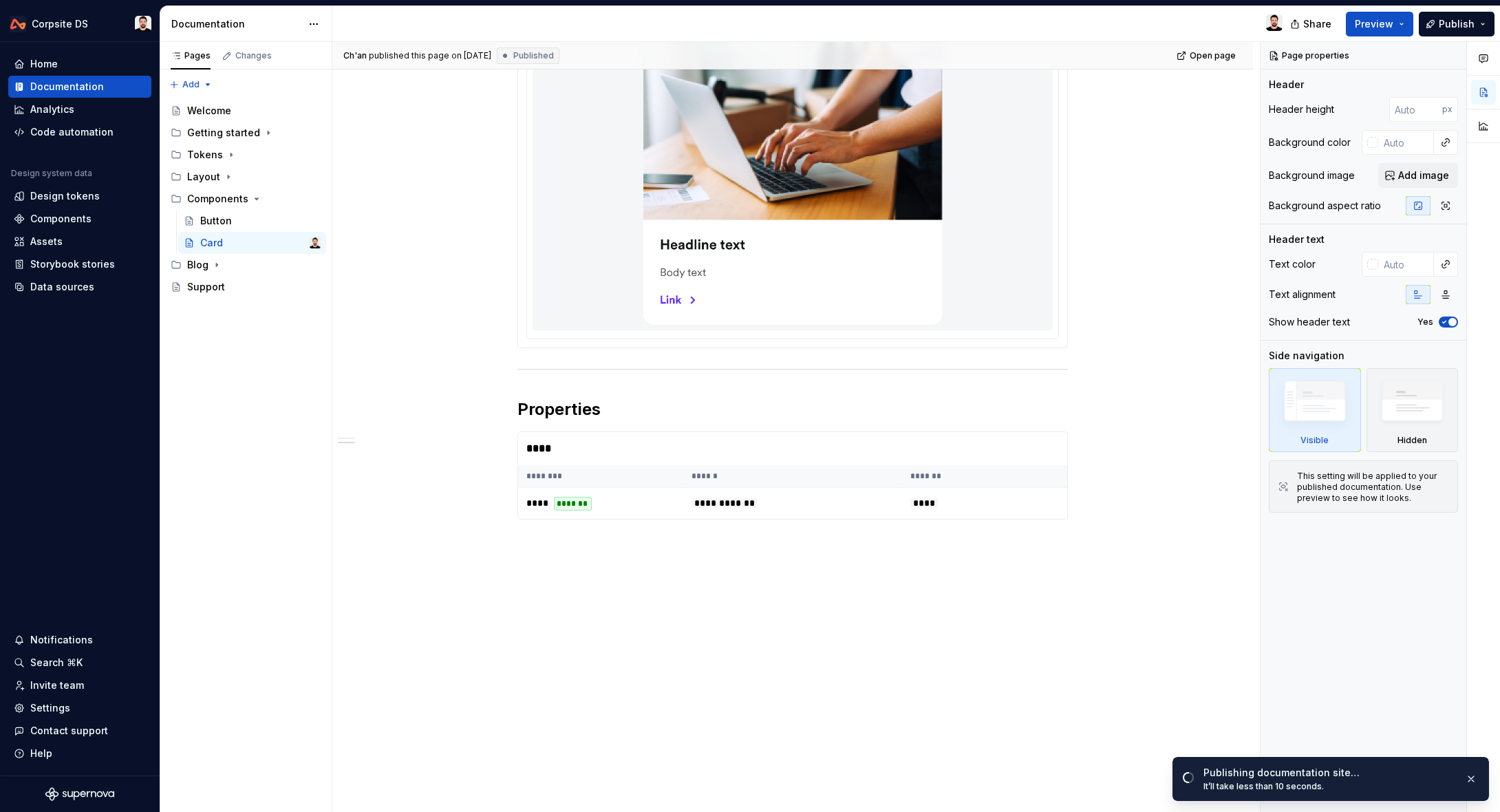
scroll to position [0, 0]
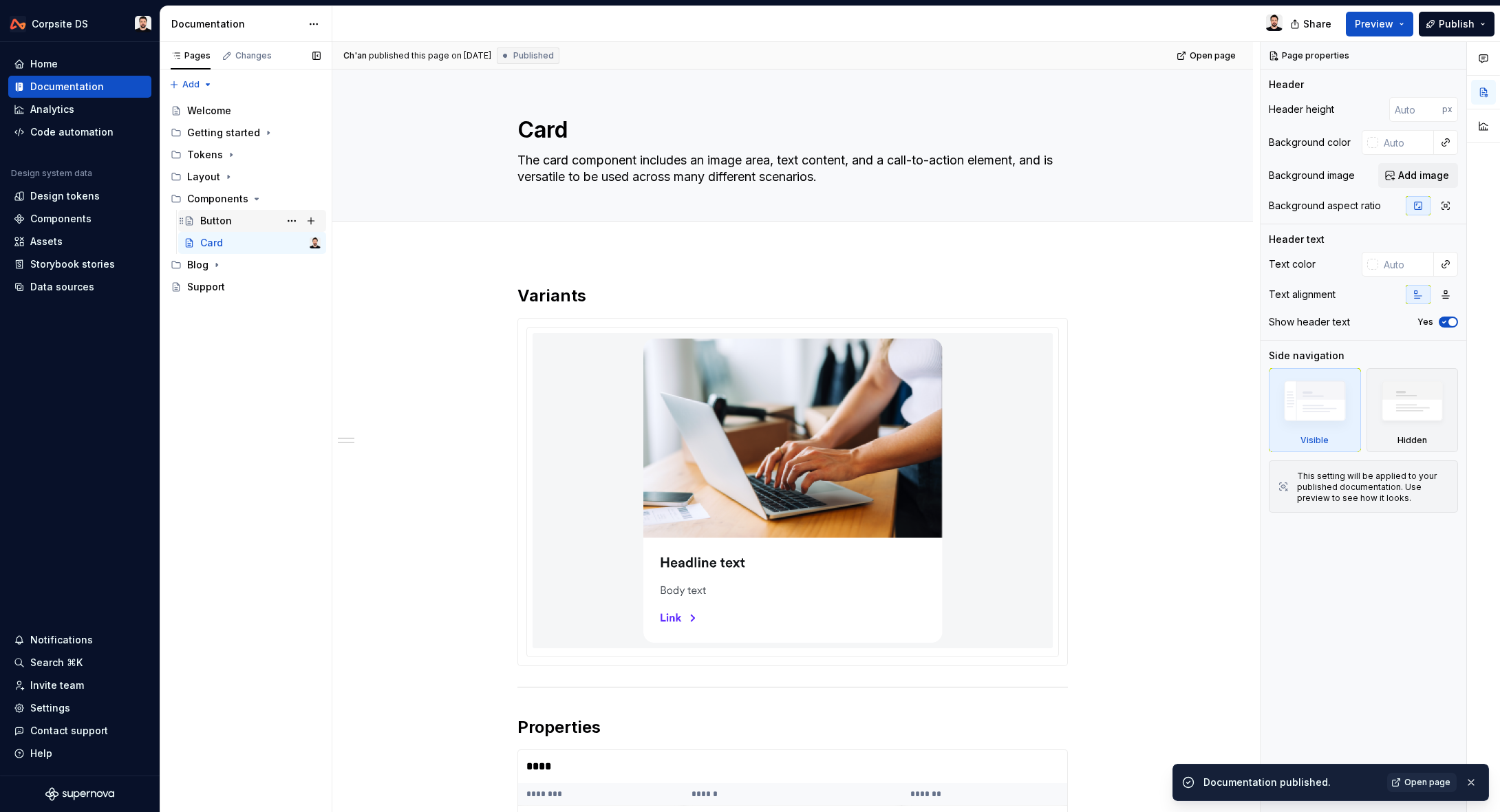
click at [252, 217] on div "Button" at bounding box center [260, 220] width 121 height 19
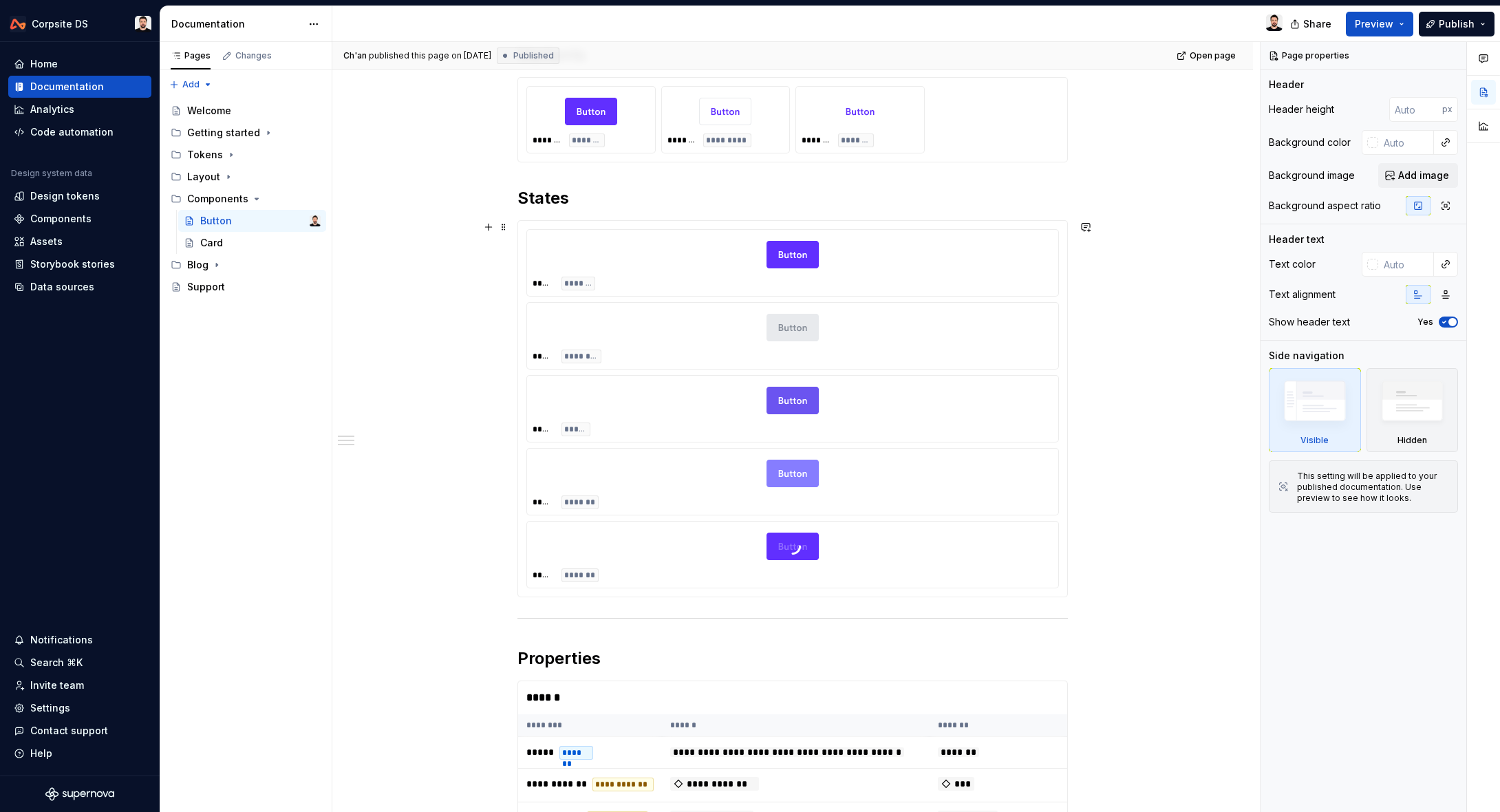
scroll to position [241, 0]
type textarea "*"
click at [705, 283] on div "***** *******" at bounding box center [792, 283] width 520 height 14
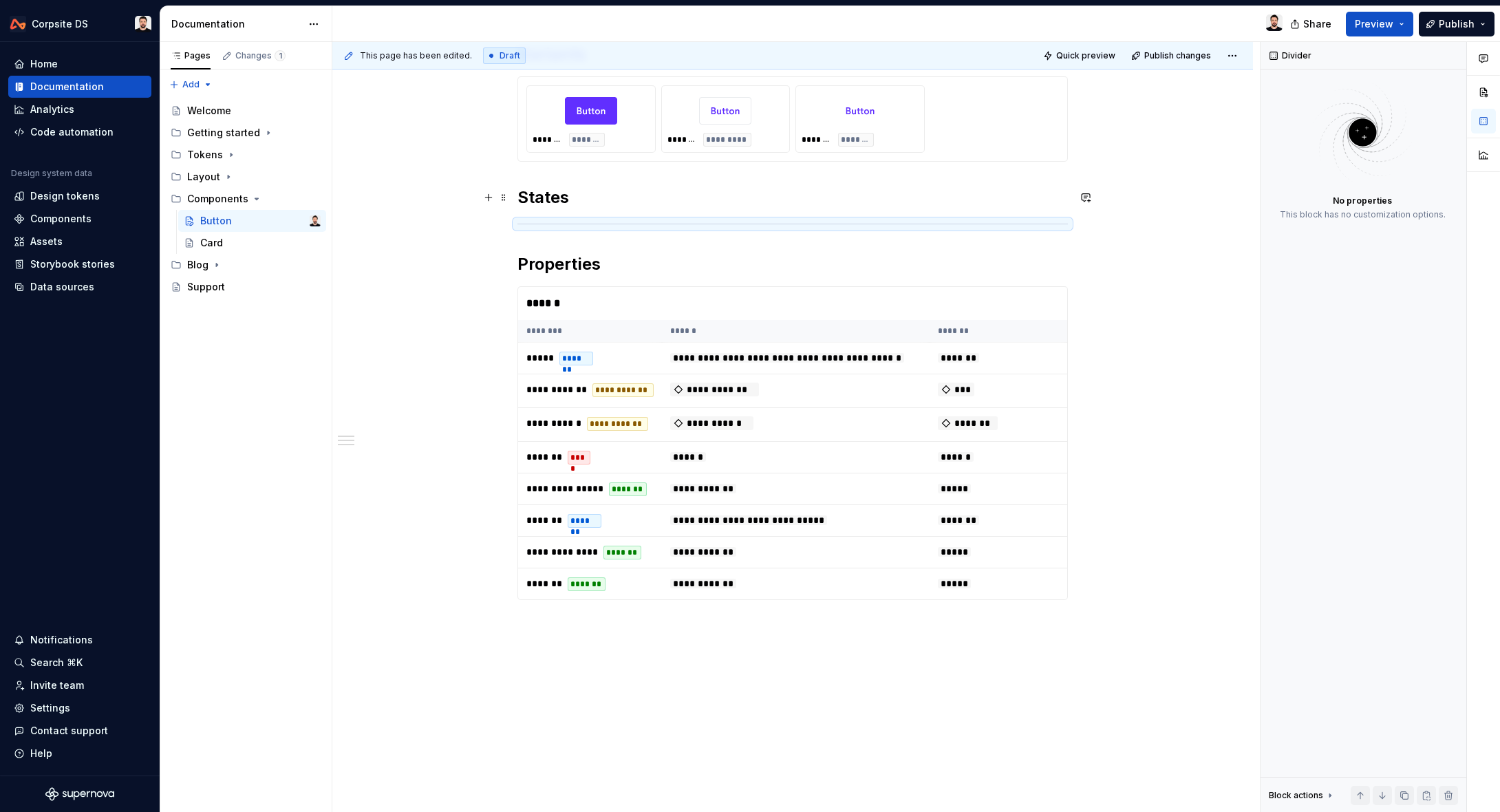
click at [604, 207] on h2 "States" at bounding box center [792, 197] width 550 height 22
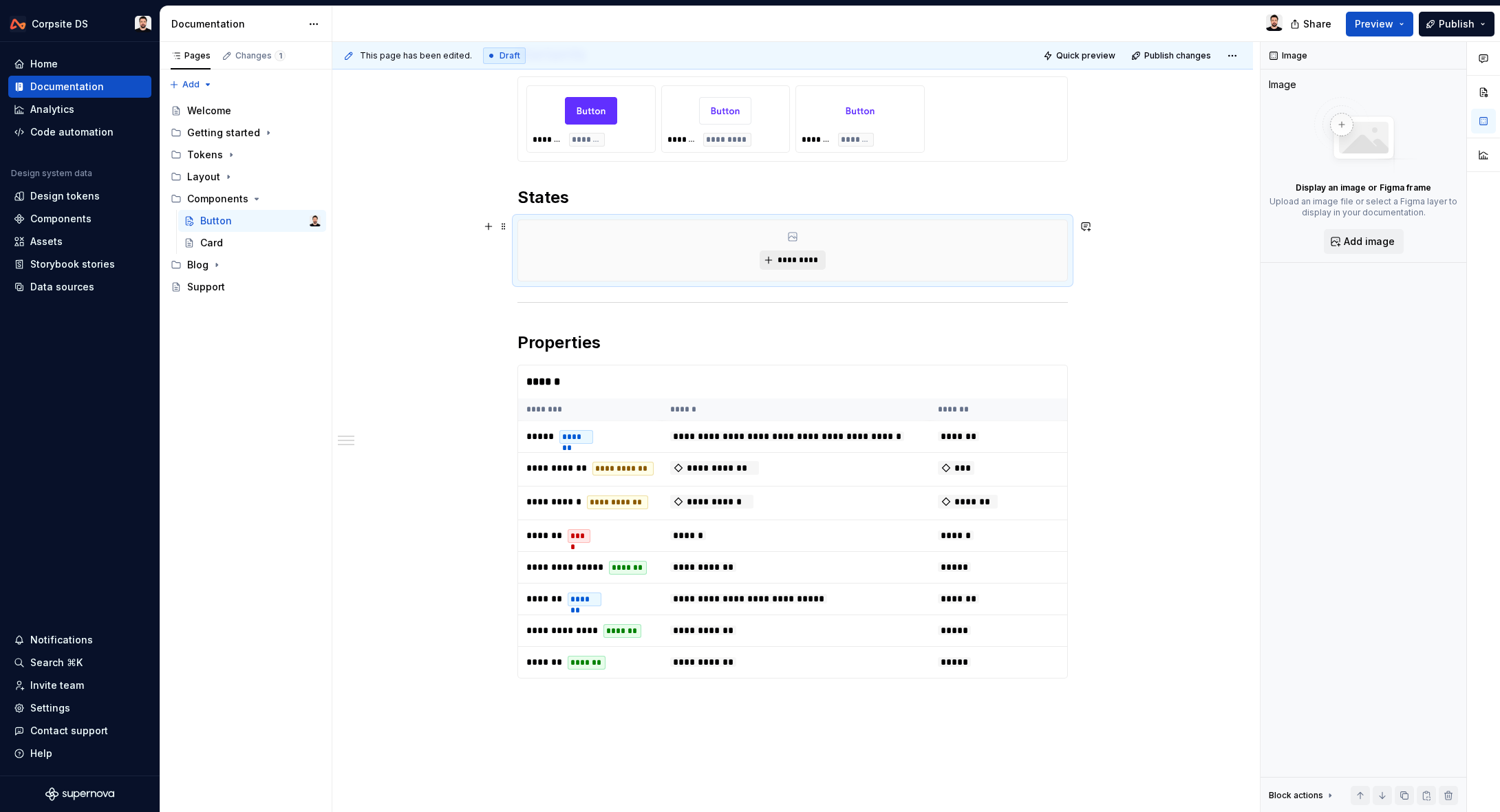
click at [803, 260] on span "*********" at bounding box center [798, 260] width 42 height 11
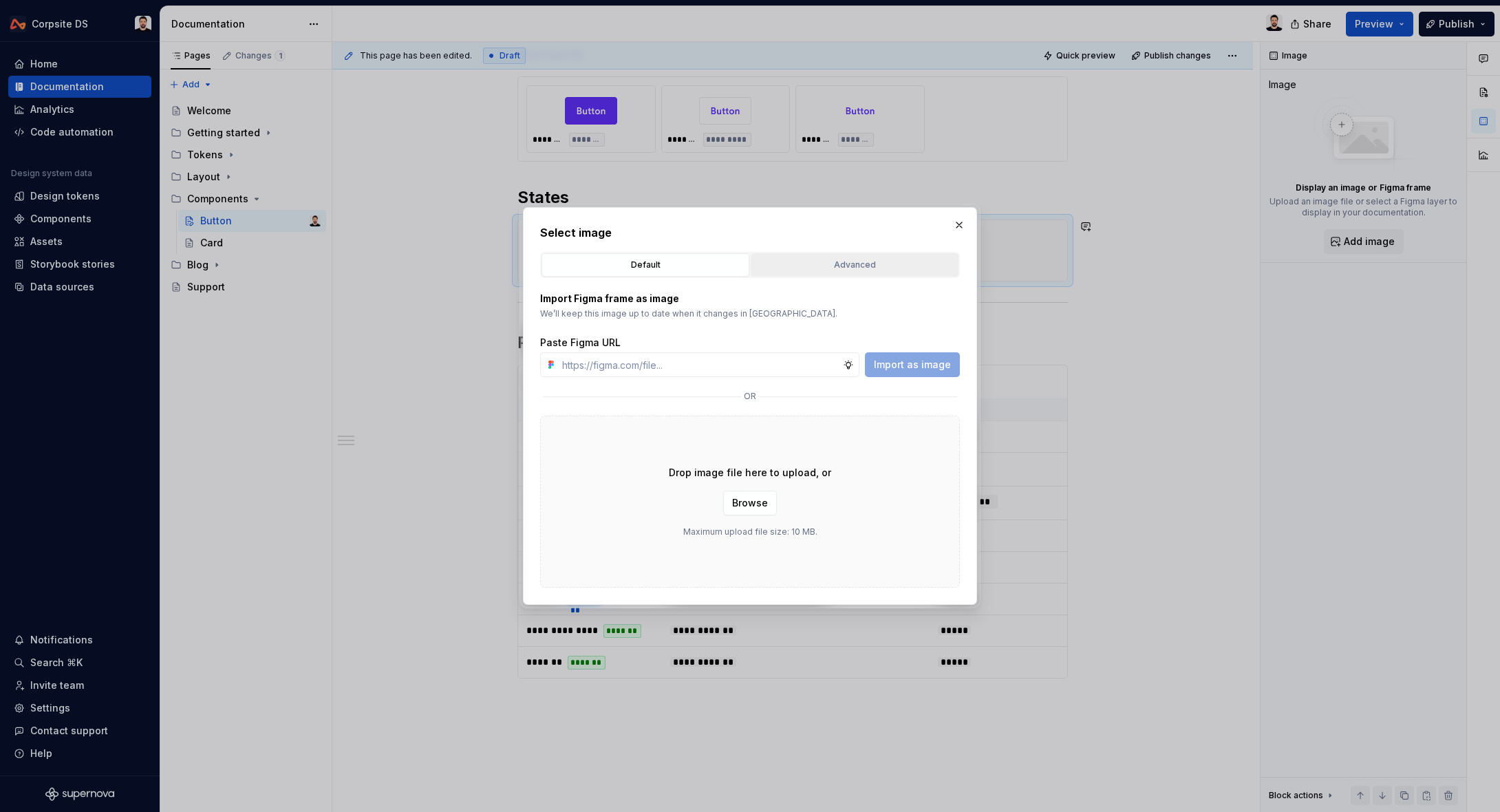
click at [807, 267] on div "Advanced" at bounding box center [854, 265] width 198 height 14
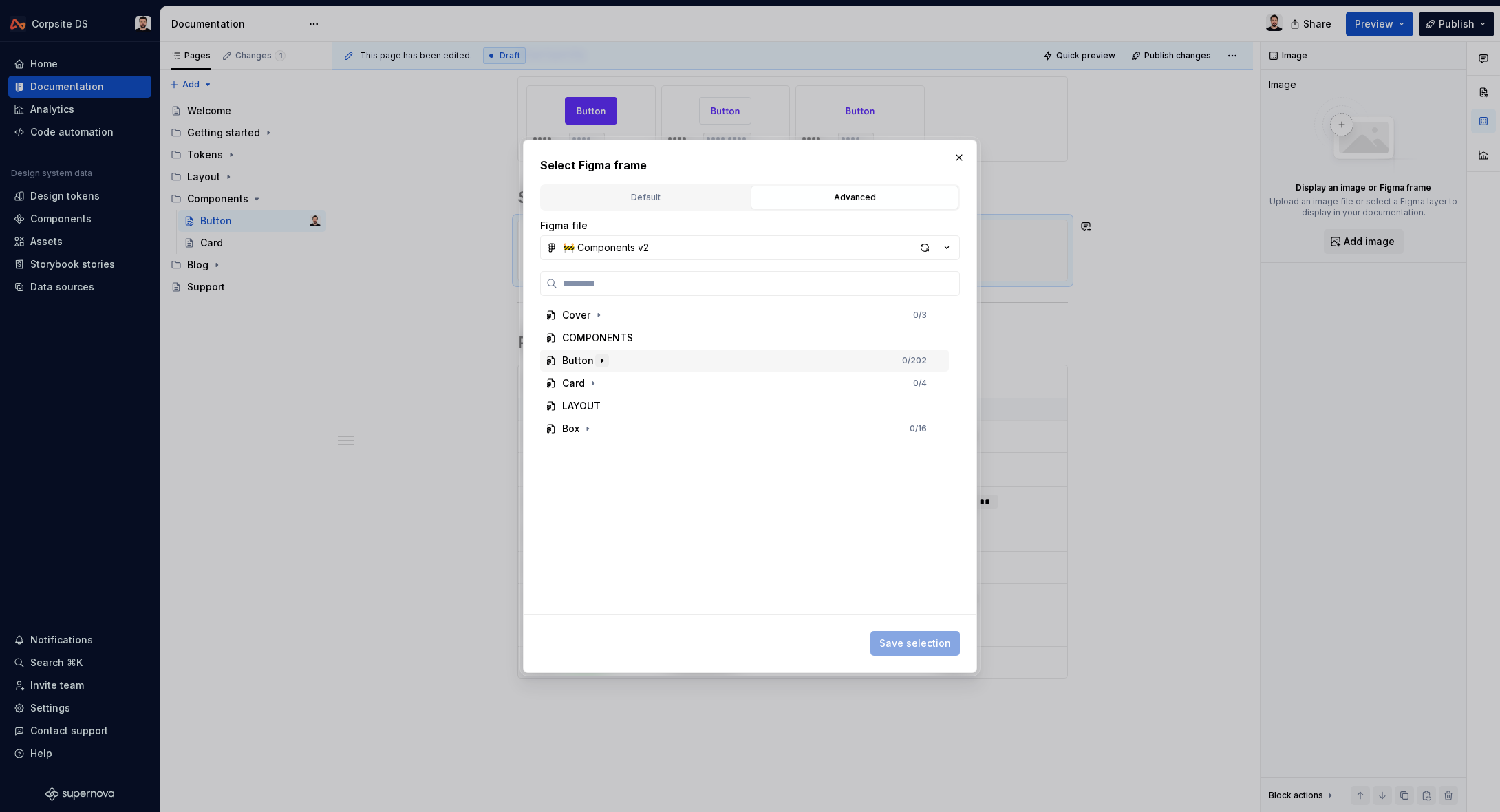
click at [601, 359] on icon "button" at bounding box center [602, 360] width 1 height 4
click at [926, 248] on div "button" at bounding box center [924, 247] width 19 height 19
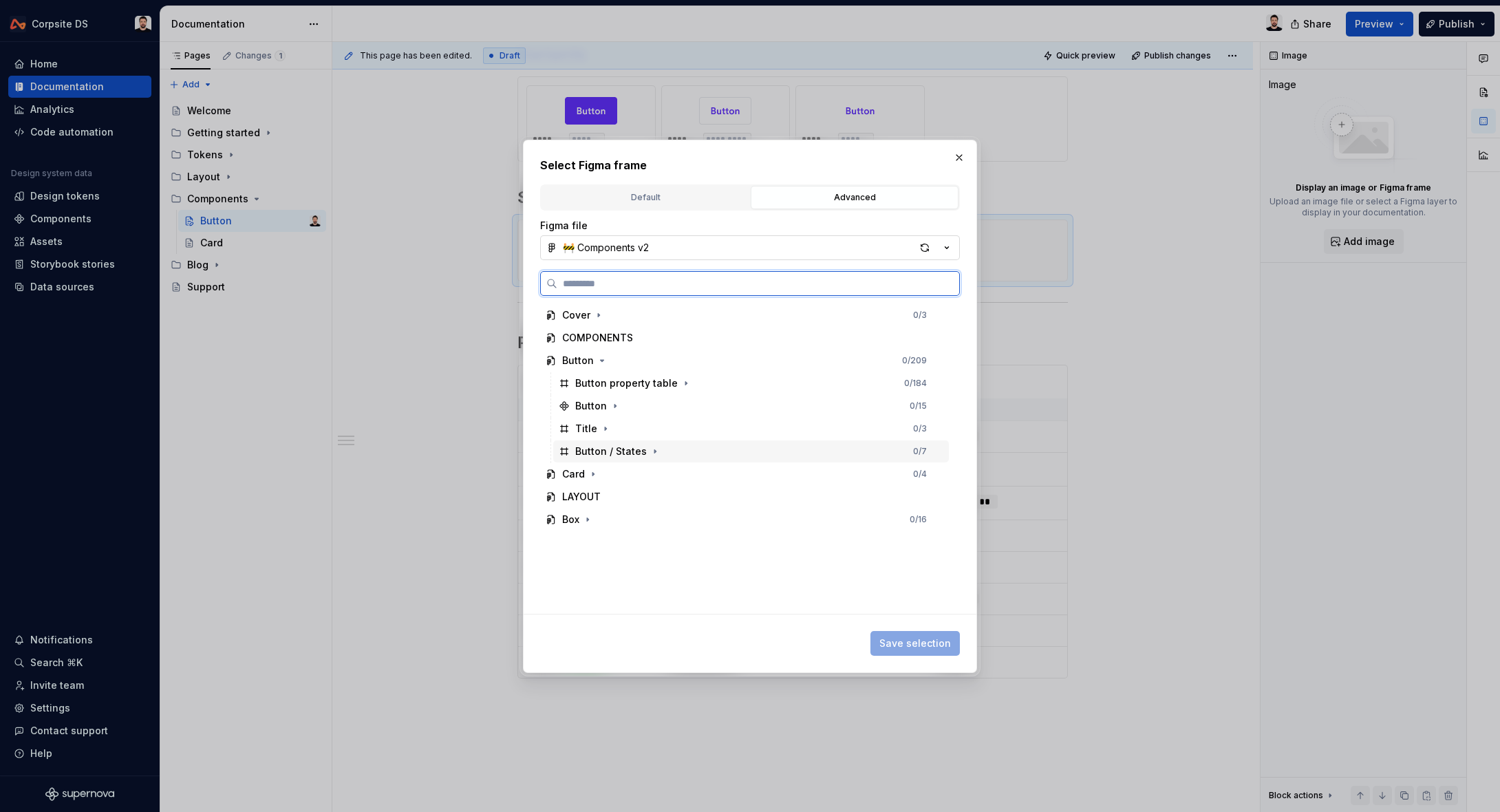
click at [689, 444] on div "Button / States 0 / 7" at bounding box center [751, 451] width 396 height 22
click at [890, 640] on span "Save selection" at bounding box center [915, 643] width 72 height 14
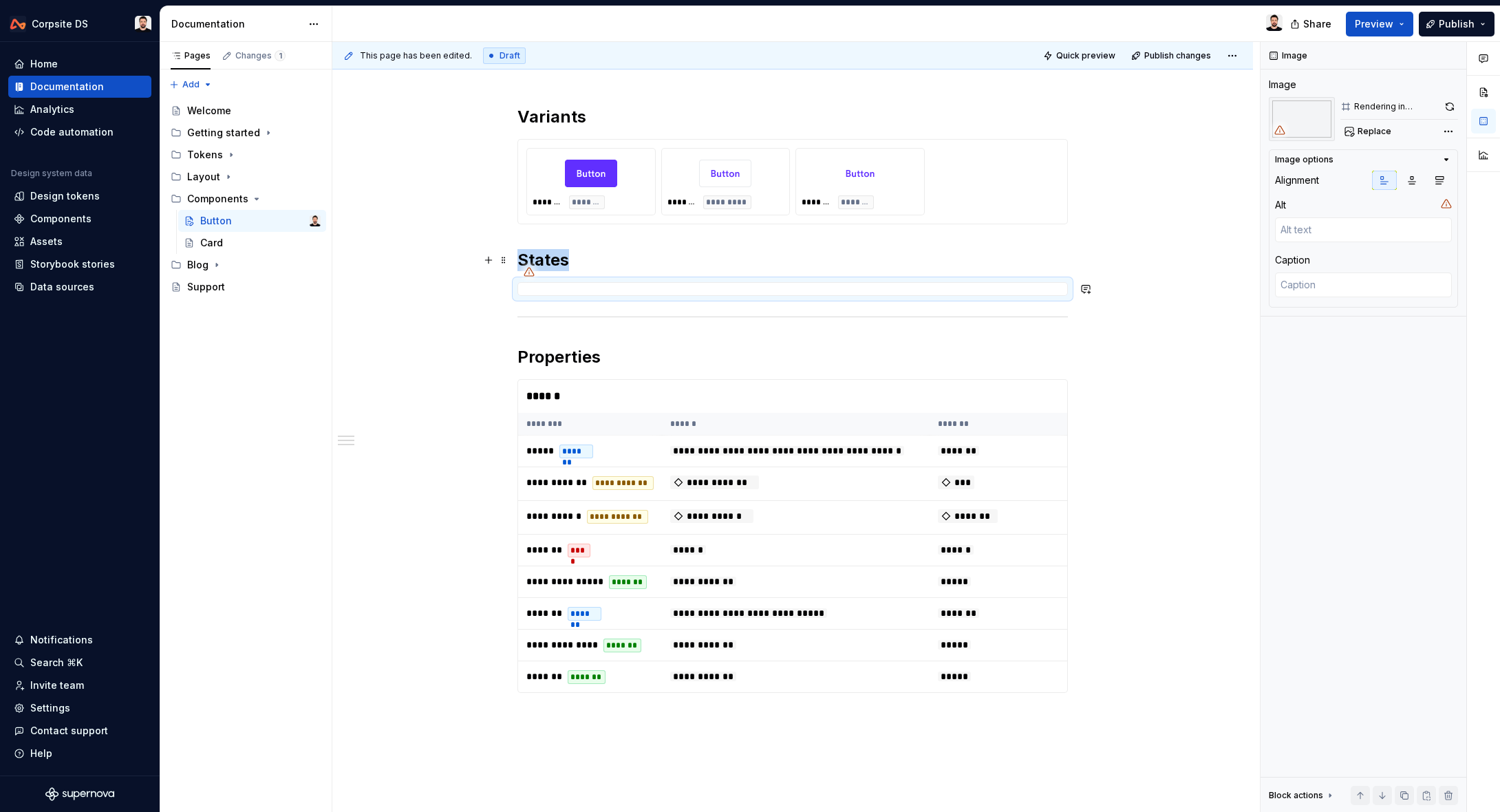
scroll to position [116, 0]
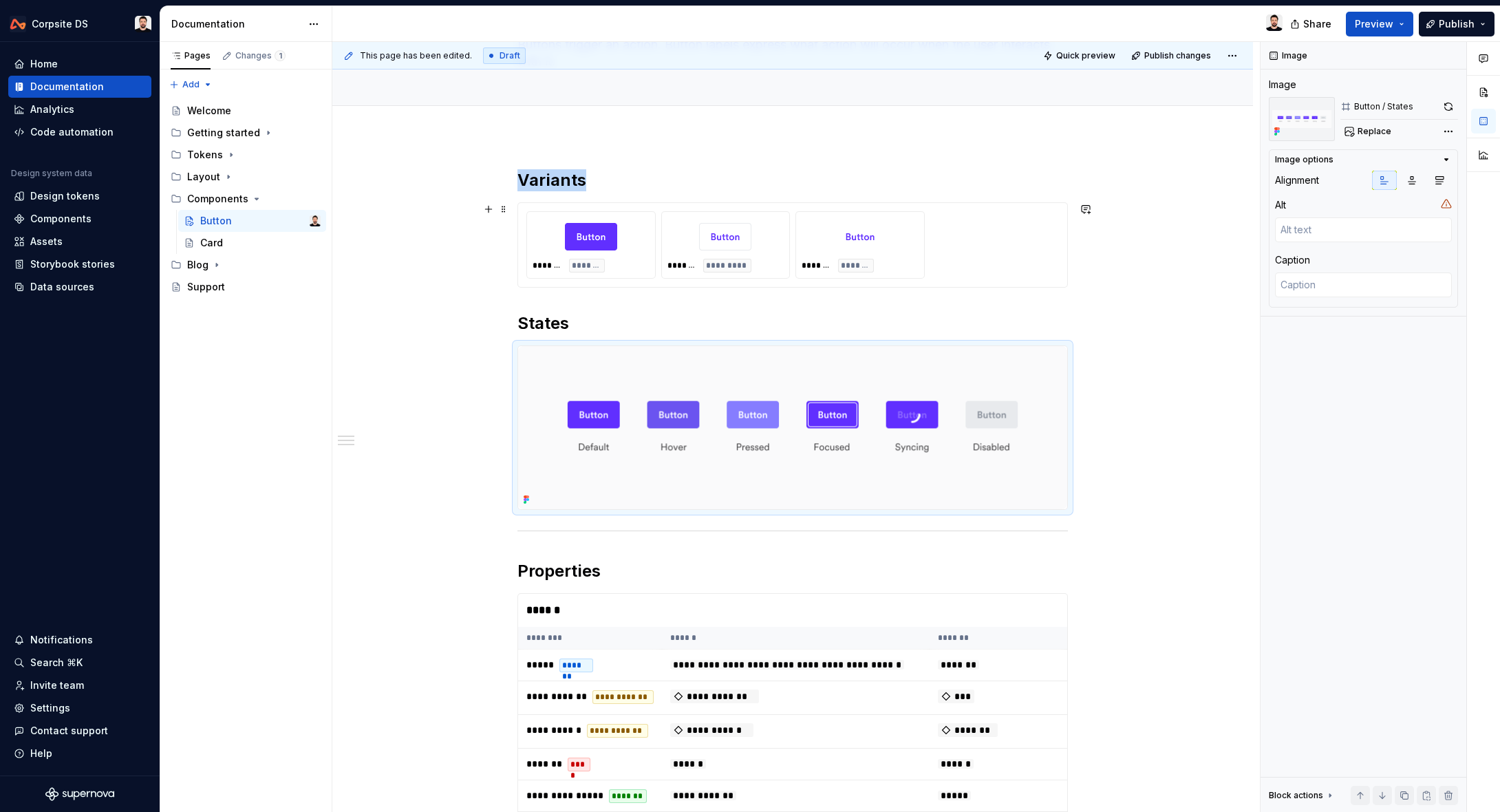
click at [975, 251] on div "******* ******* ******* ********* ******* ********" at bounding box center [792, 245] width 532 height 67
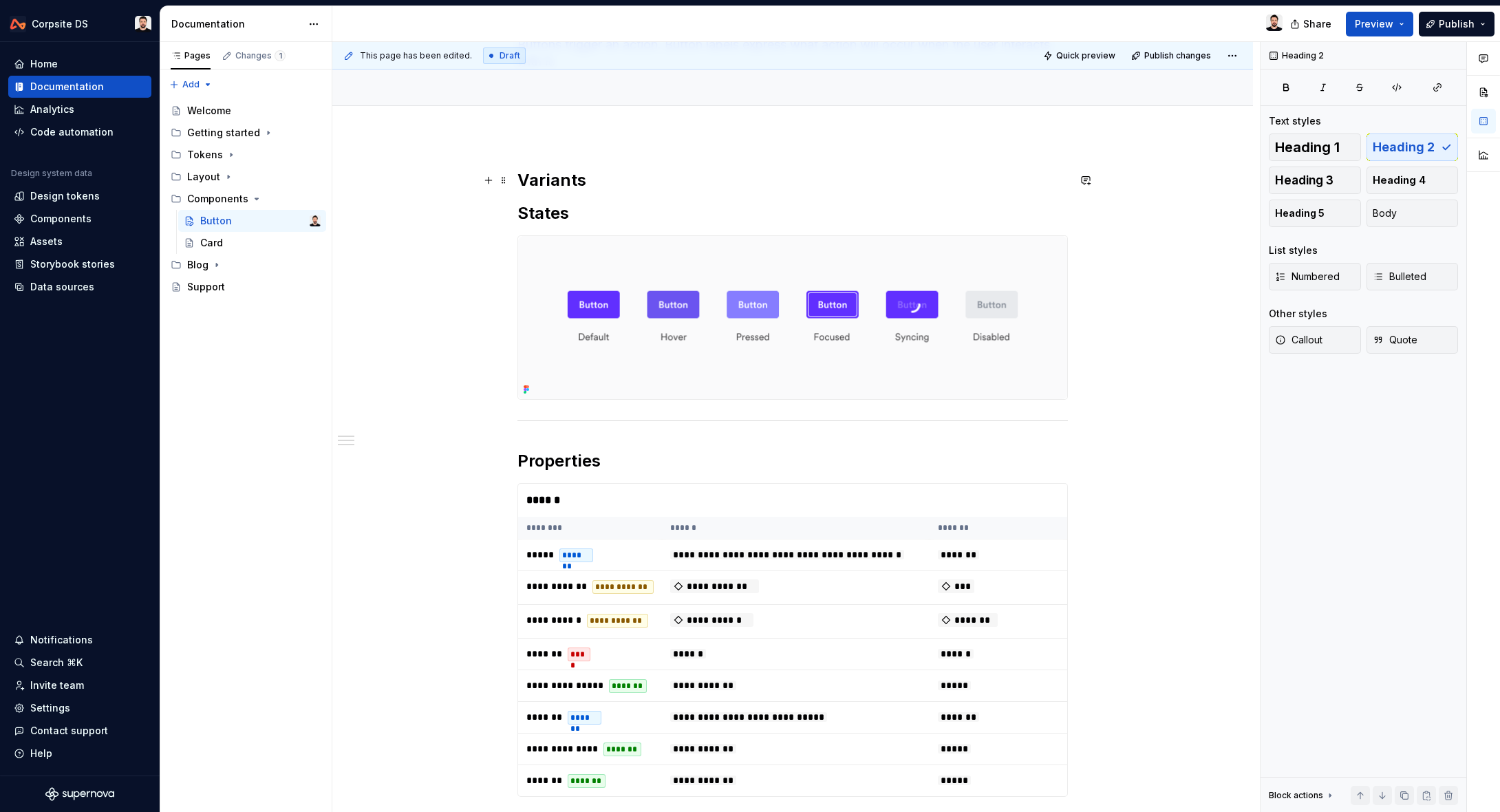
click at [612, 175] on h2 "Variants" at bounding box center [792, 180] width 550 height 22
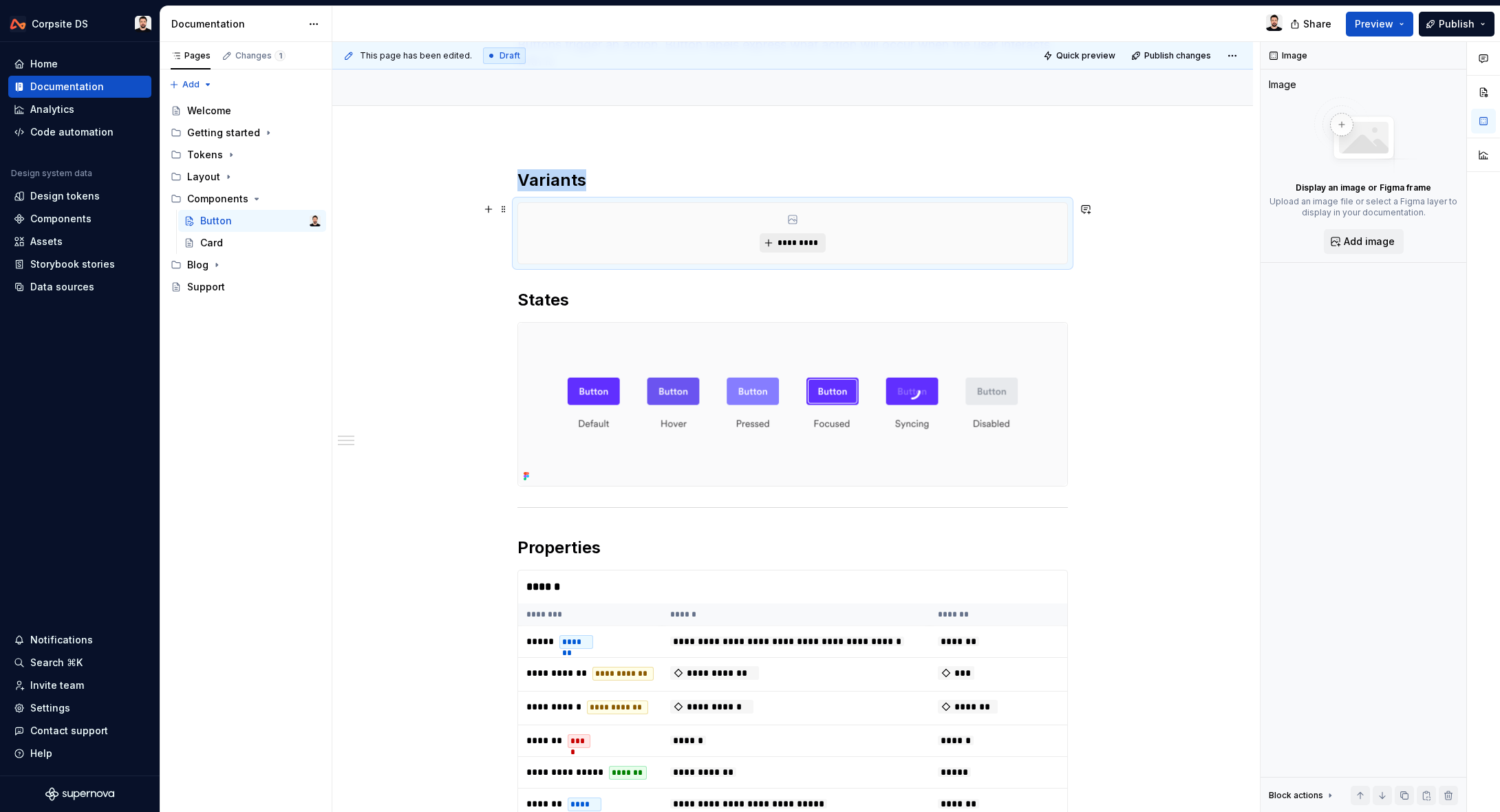
click at [783, 243] on span "*********" at bounding box center [798, 243] width 42 height 11
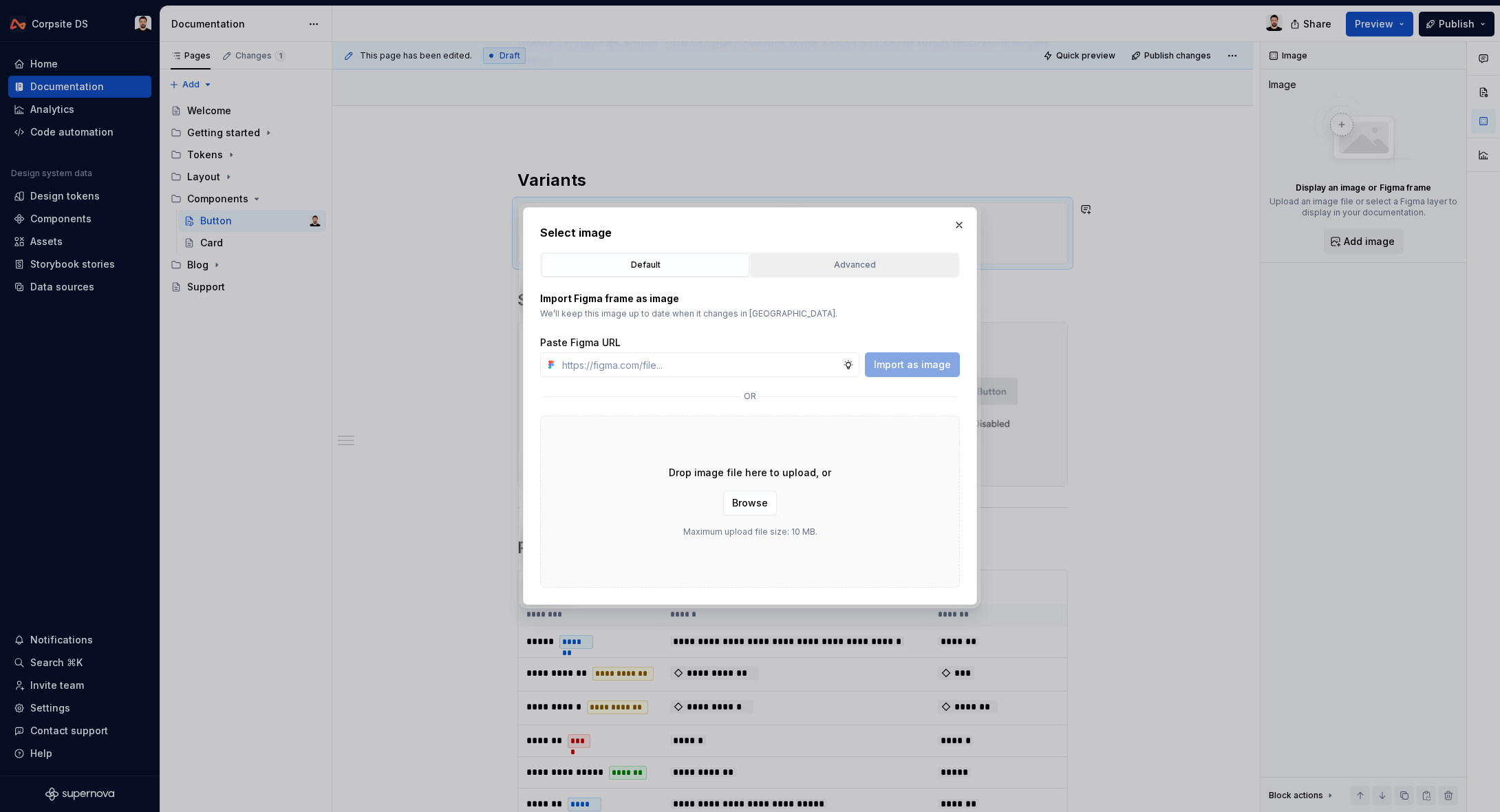
click at [877, 264] on div "Advanced" at bounding box center [854, 265] width 198 height 14
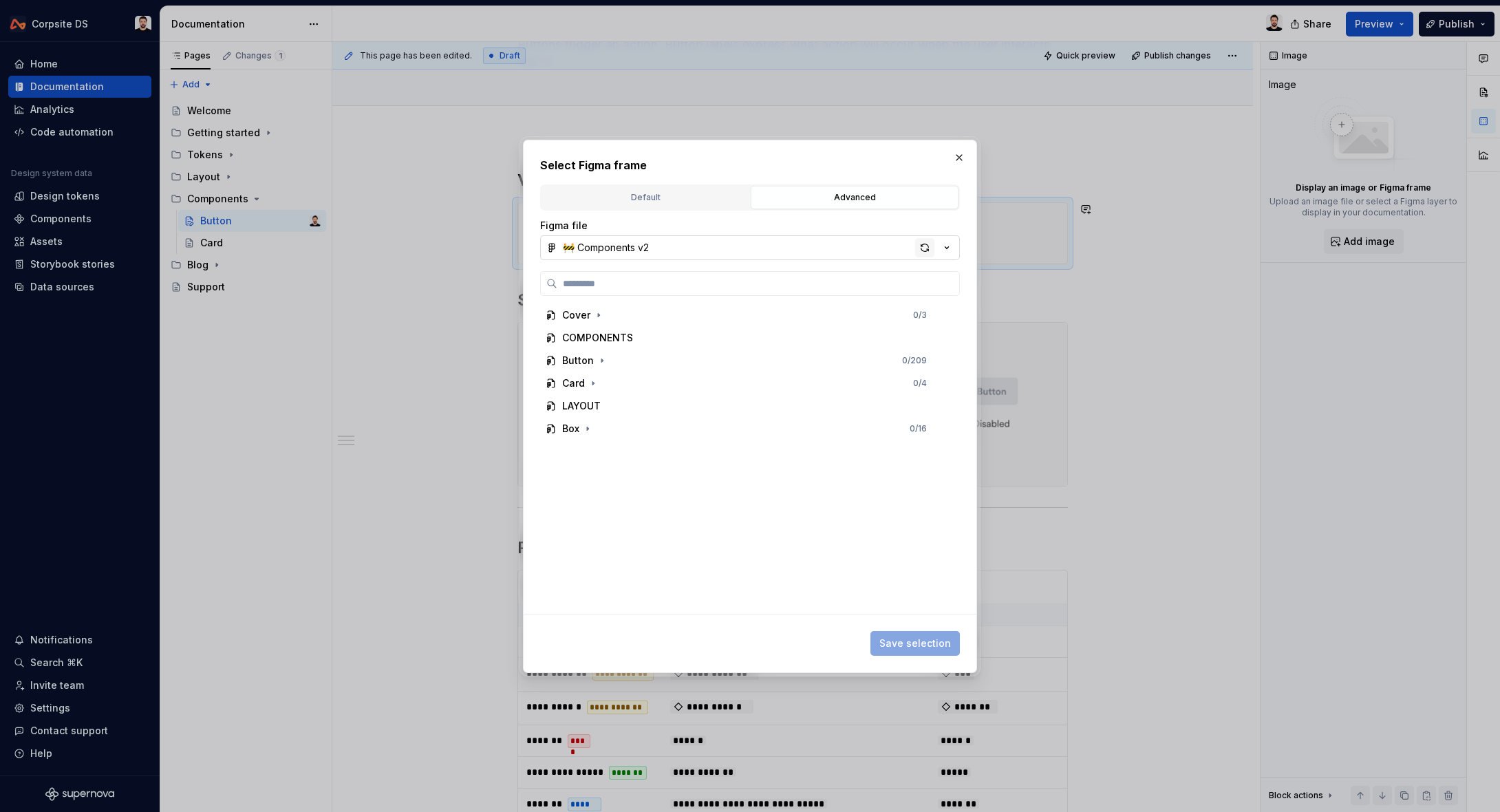
click at [921, 252] on div "button" at bounding box center [924, 247] width 19 height 19
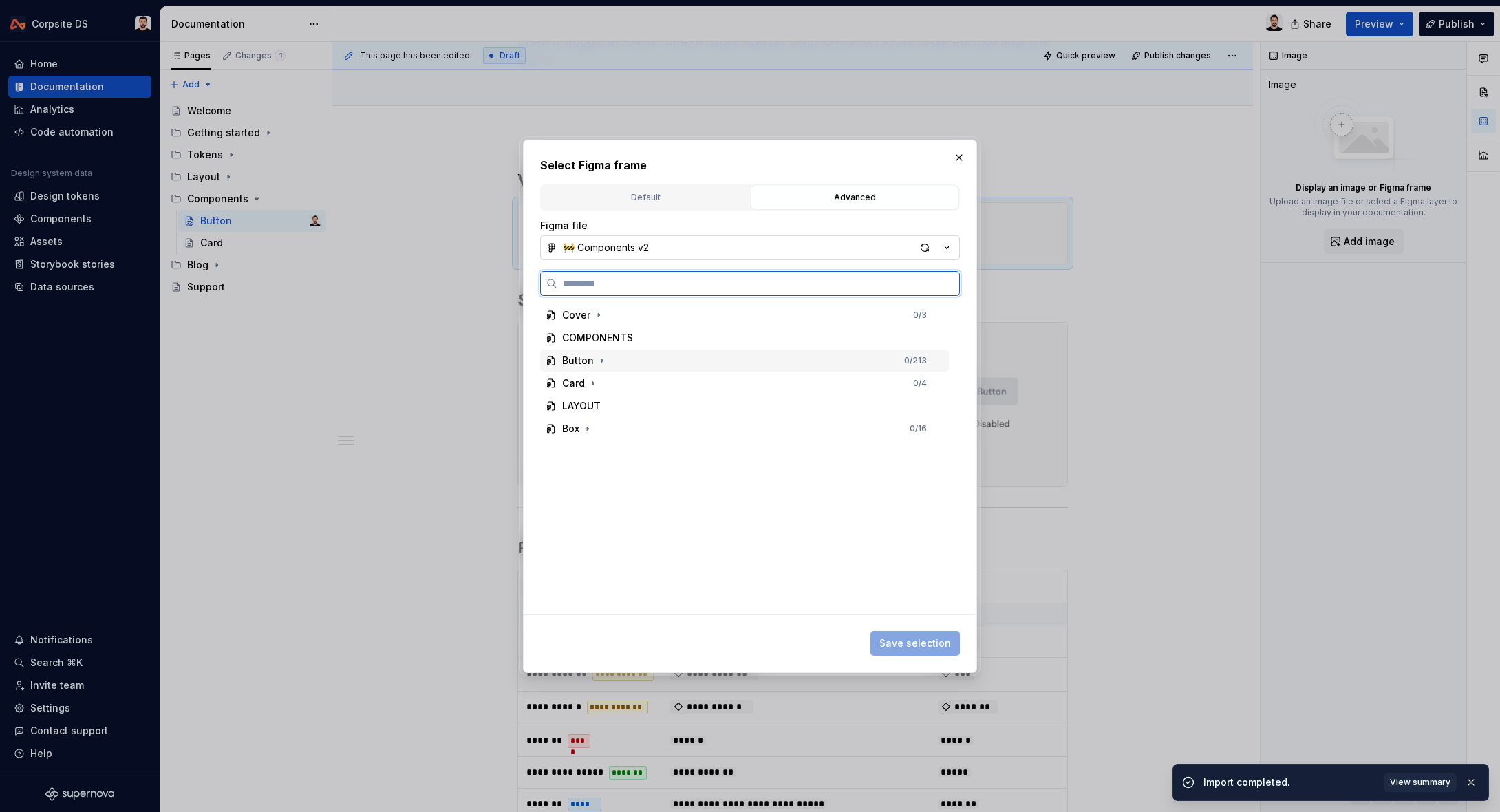
click at [607, 360] on div "Button 0 / 213" at bounding box center [744, 360] width 409 height 22
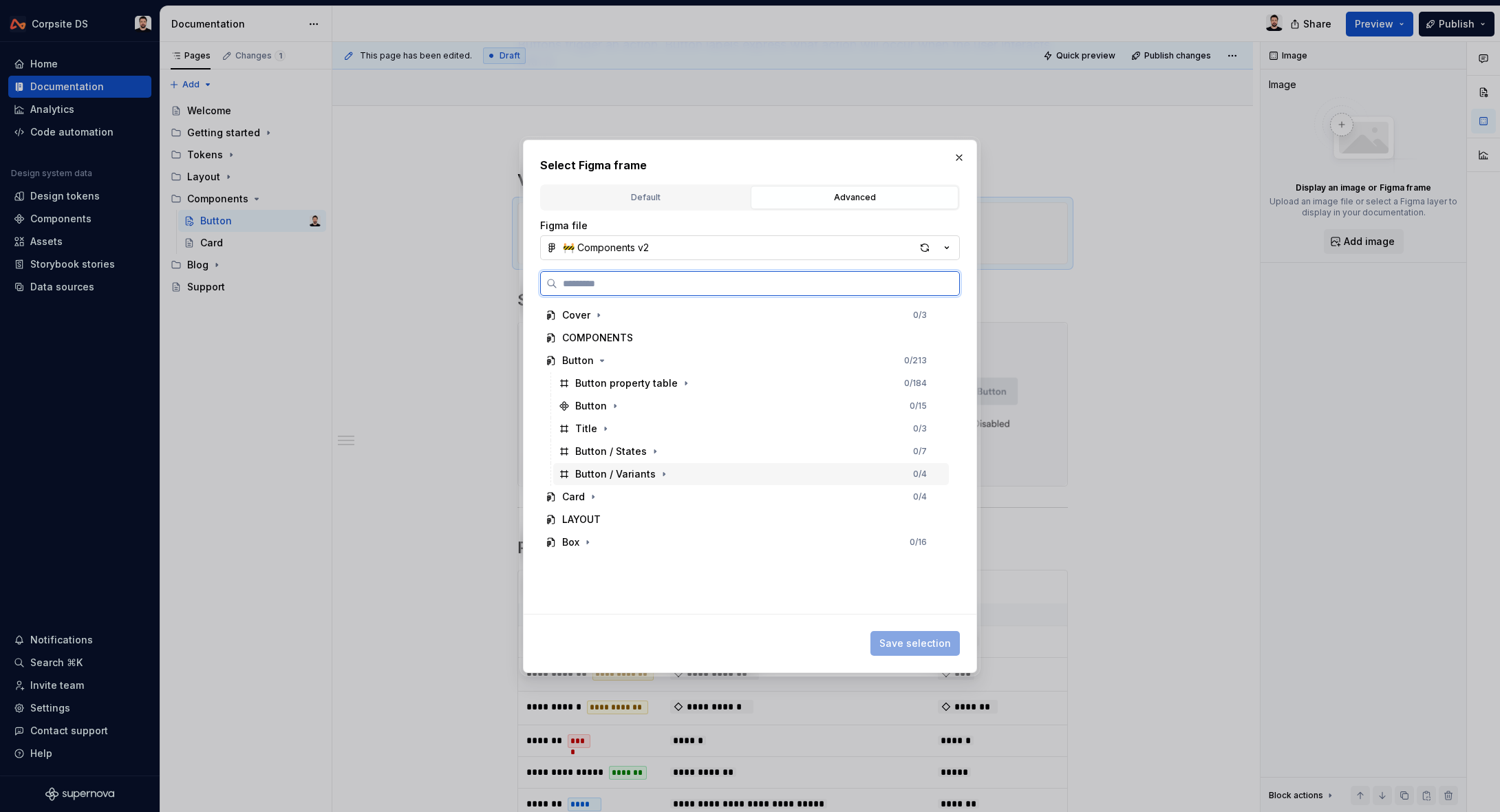
click at [679, 472] on div "Button / Variants 0 / 4" at bounding box center [751, 473] width 396 height 22
click at [911, 649] on span "Save selection" at bounding box center [915, 643] width 72 height 14
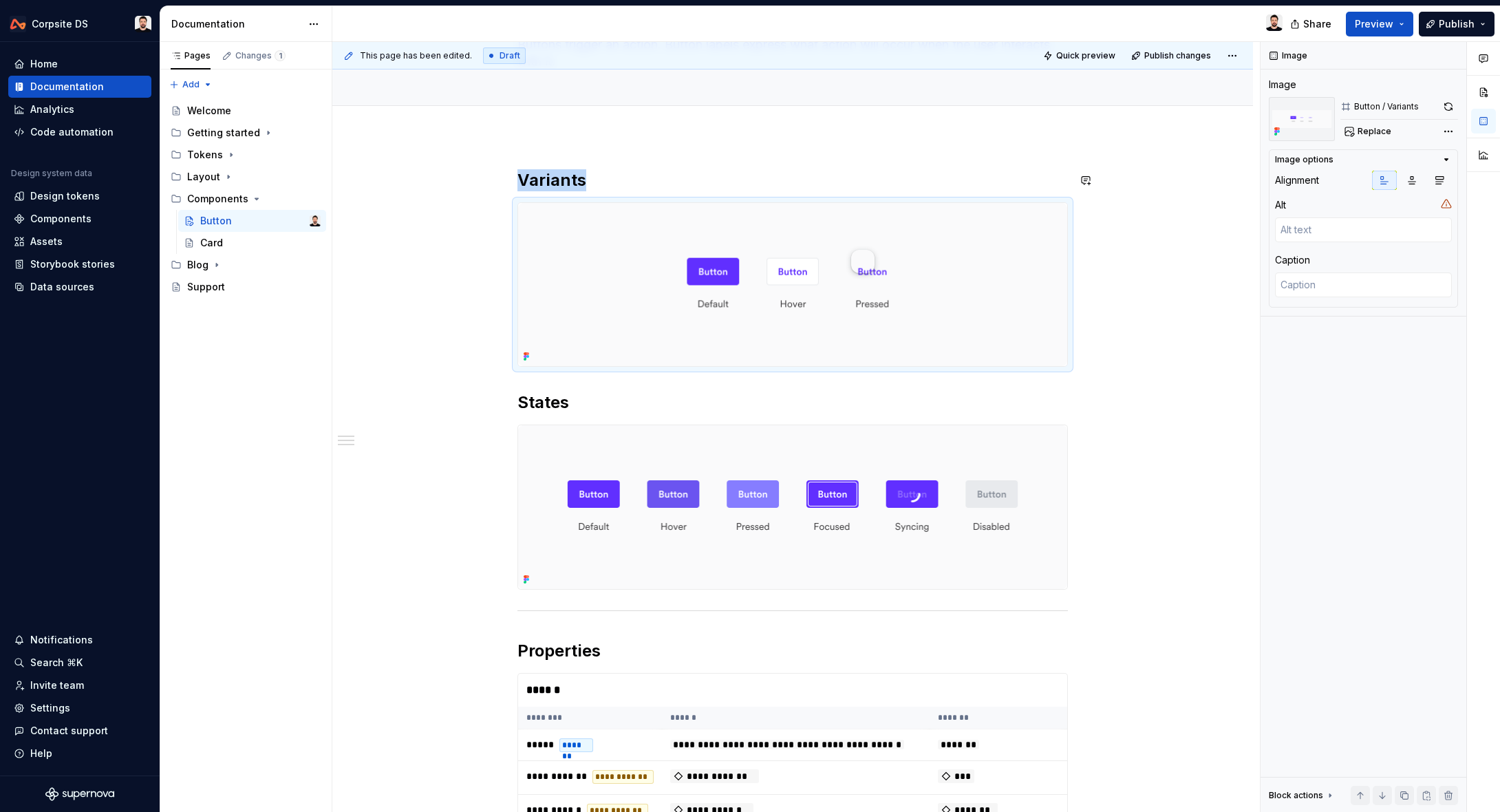
click at [1167, 193] on div "**********" at bounding box center [792, 691] width 921 height 1110
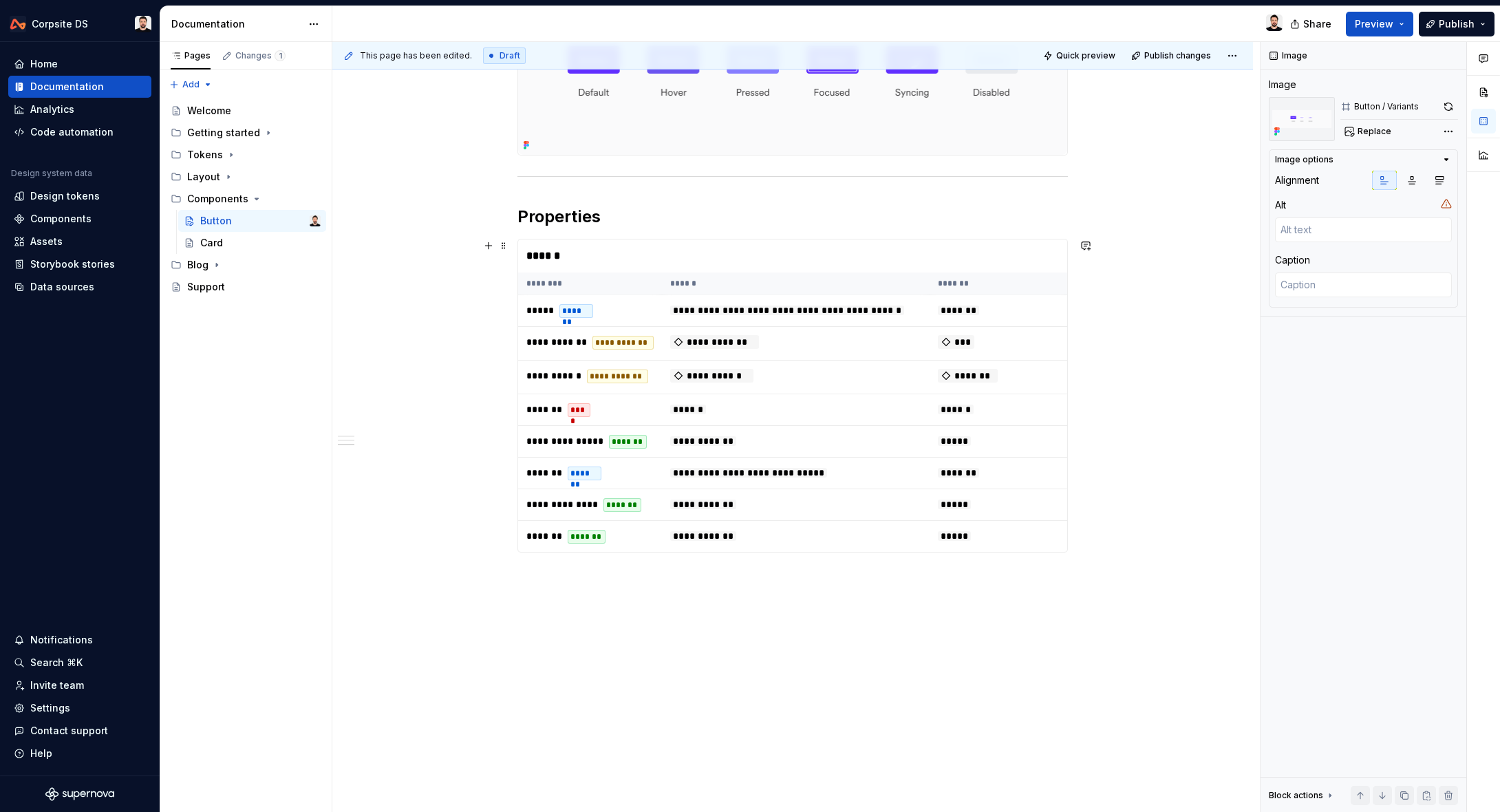
scroll to position [0, 0]
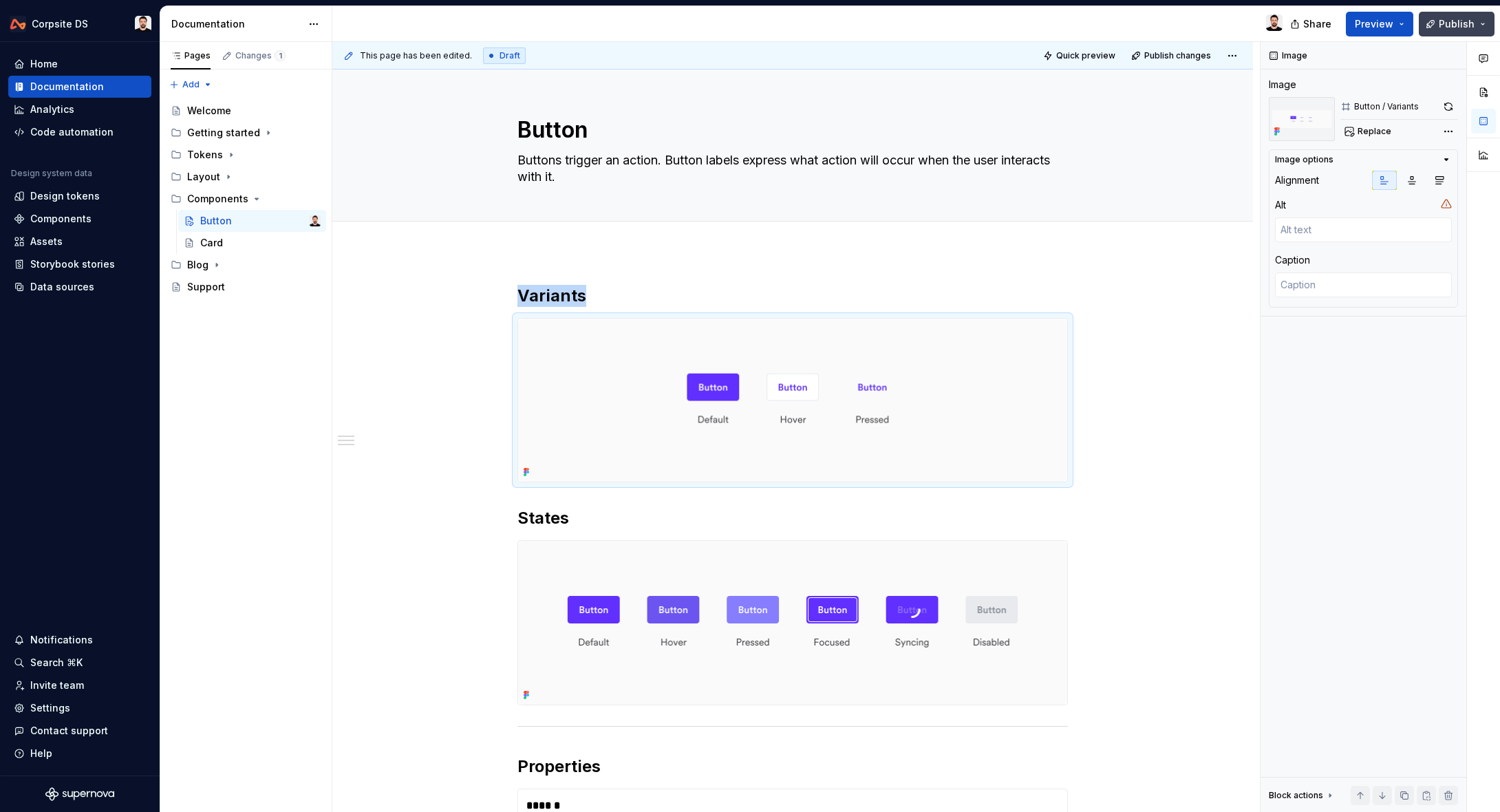
click at [1447, 30] on span "Publish" at bounding box center [1456, 25] width 36 height 14
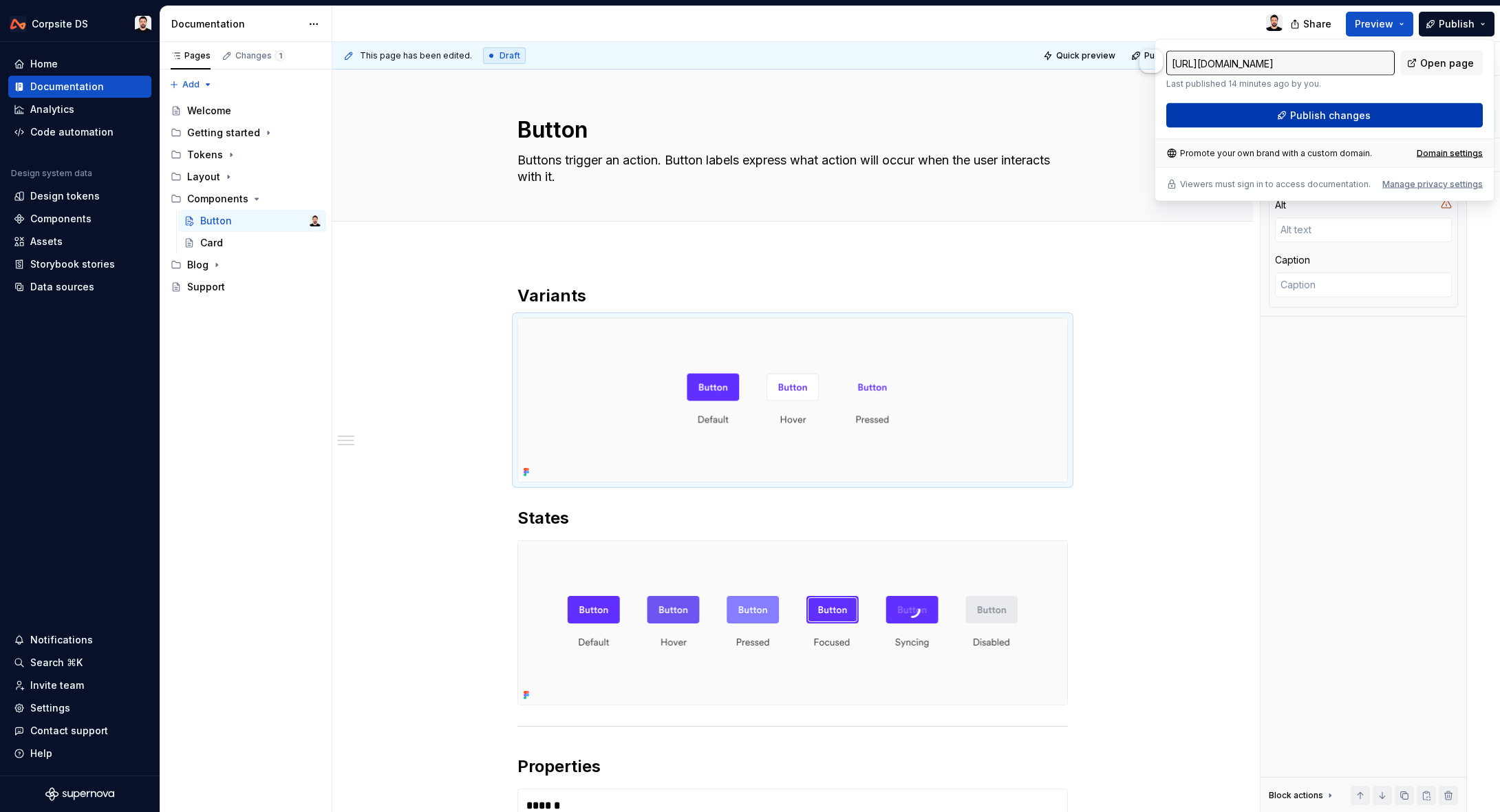
click at [1337, 111] on span "Publish changes" at bounding box center [1330, 116] width 81 height 14
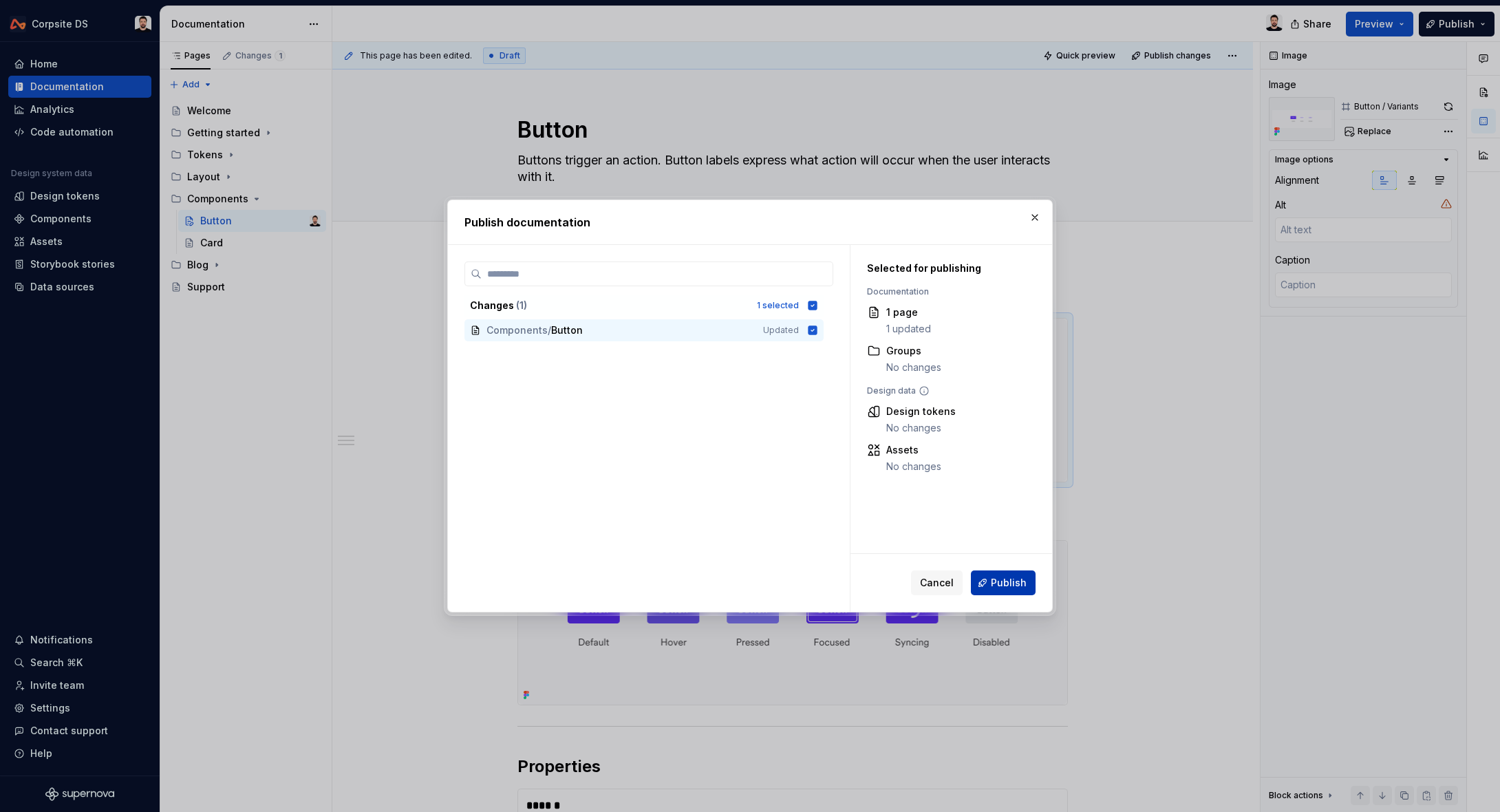
click at [992, 588] on button "Publish" at bounding box center [1003, 582] width 65 height 25
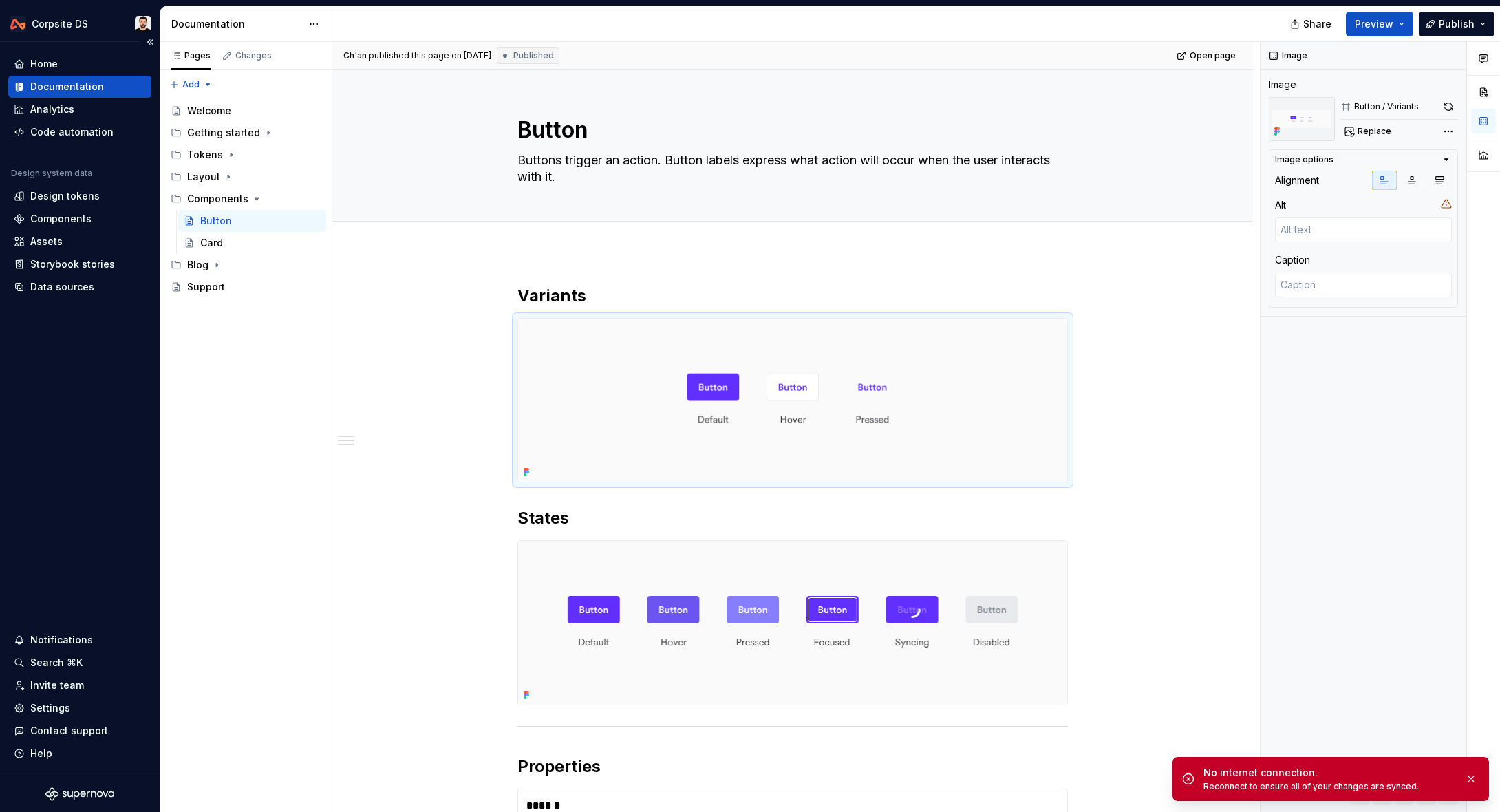
type textarea "*"
